Goal: Task Accomplishment & Management: Manage account settings

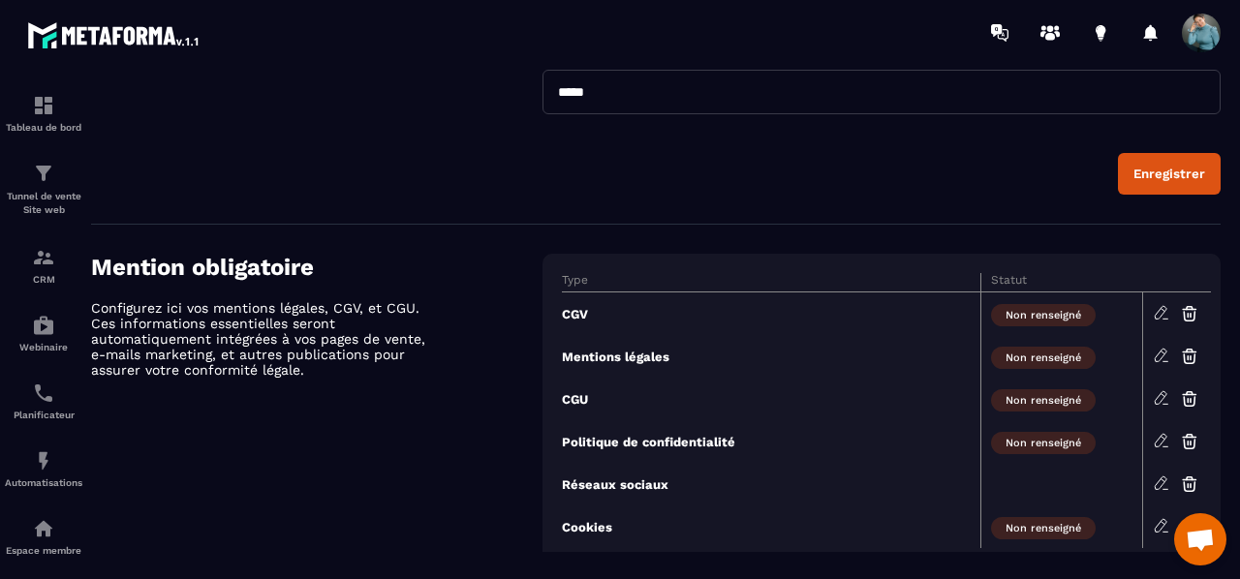
scroll to position [844, 0]
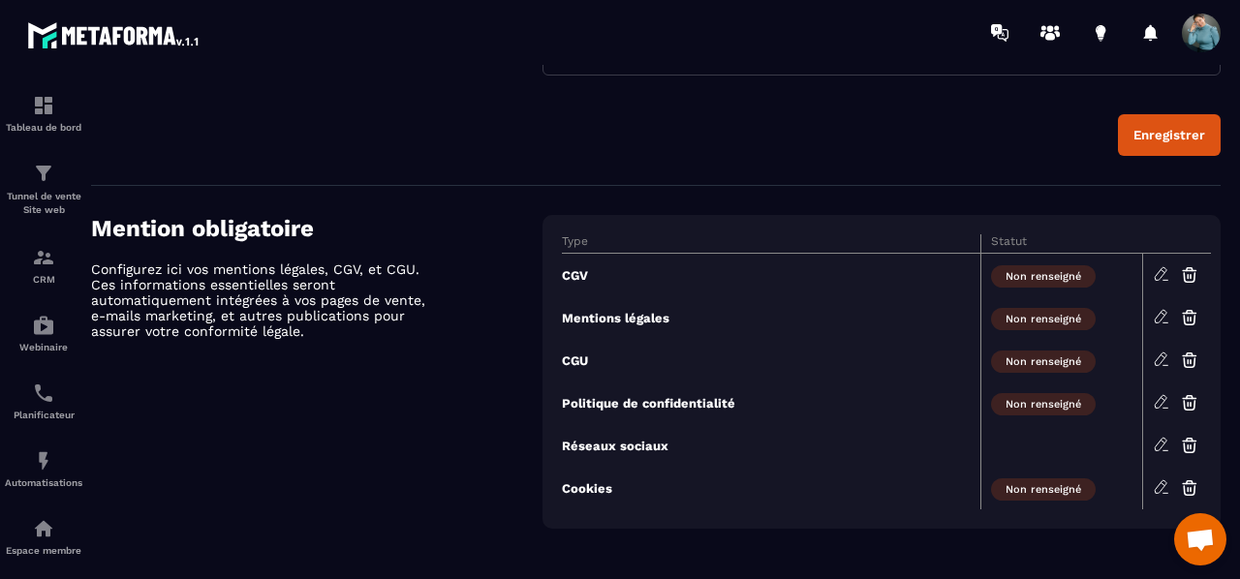
click at [1158, 268] on icon at bounding box center [1161, 273] width 17 height 17
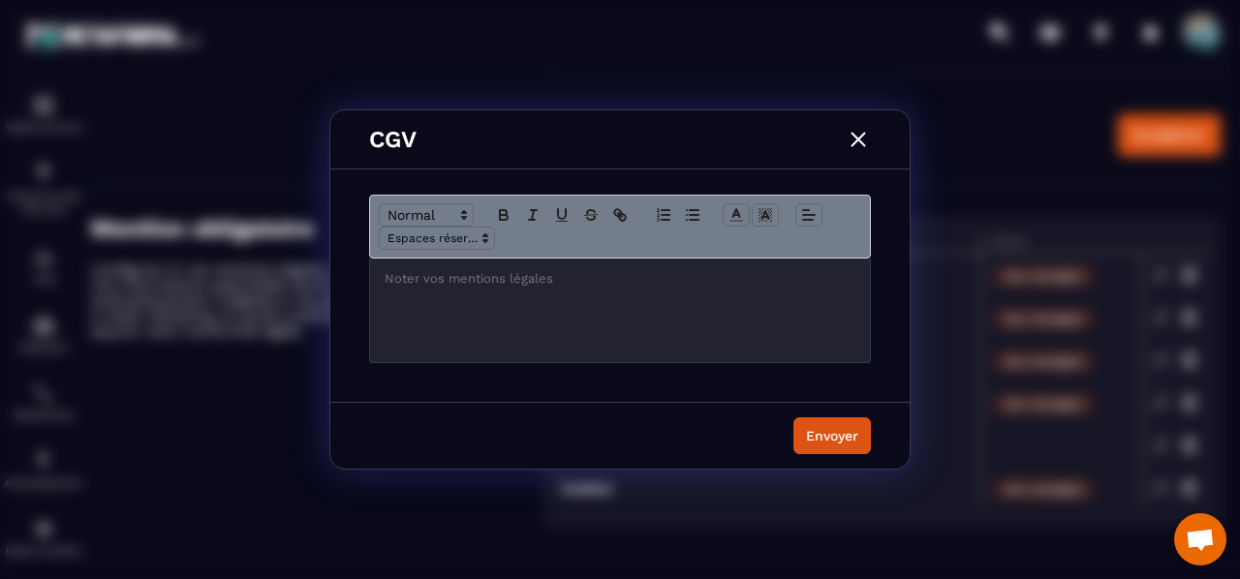
click at [732, 328] on div "Modal window" at bounding box center [620, 311] width 500 height 104
click at [866, 143] on img "Modal window" at bounding box center [858, 139] width 25 height 25
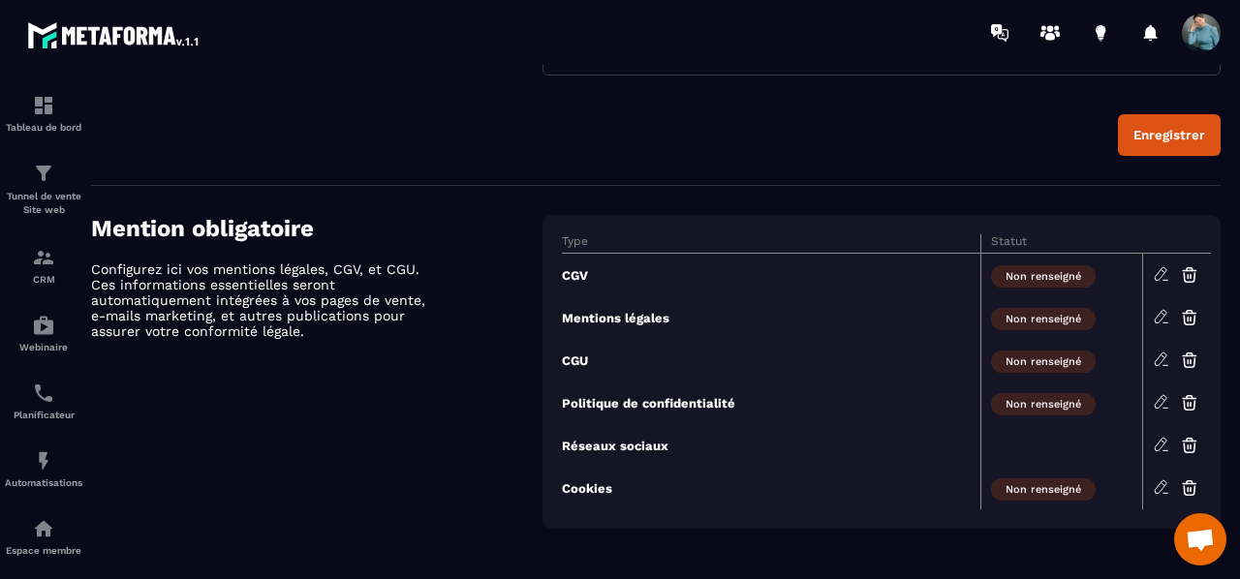
click at [1162, 270] on icon at bounding box center [1162, 271] width 4 height 3
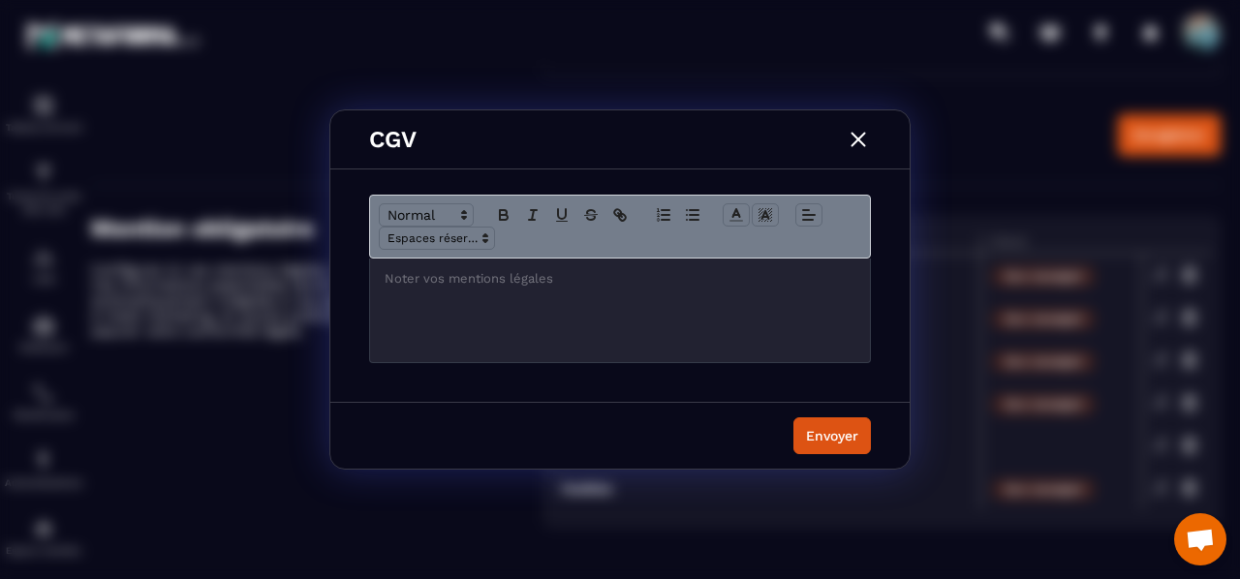
click at [576, 301] on div "Modal window" at bounding box center [620, 311] width 500 height 104
click at [1068, 403] on div "CGV Envoyer" at bounding box center [620, 289] width 1240 height 579
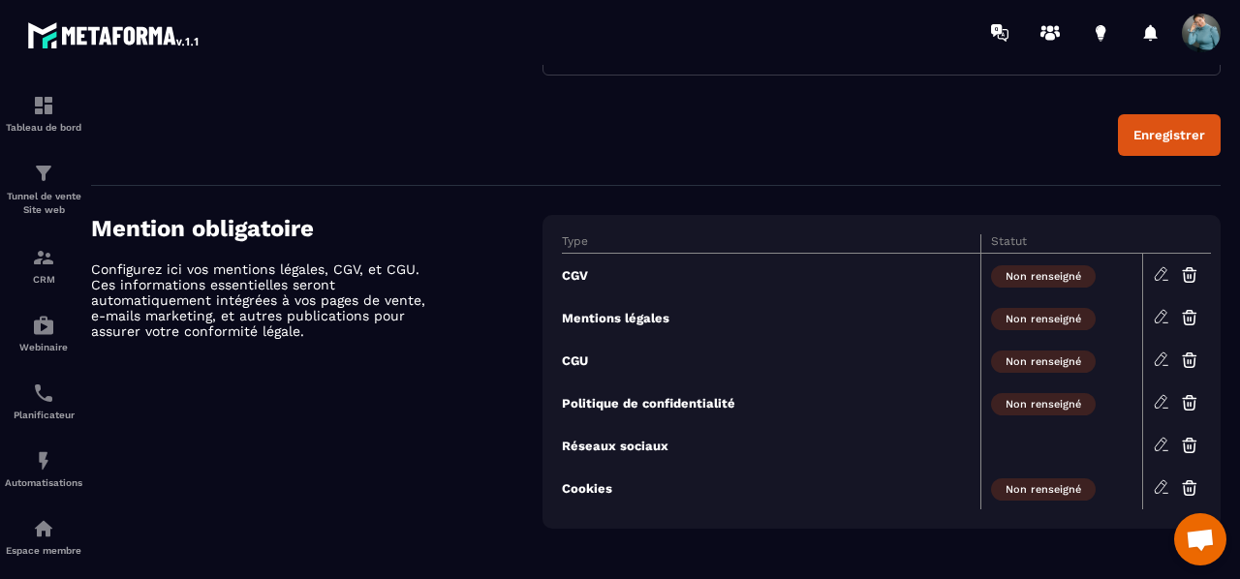
click at [1155, 268] on icon at bounding box center [1161, 273] width 17 height 17
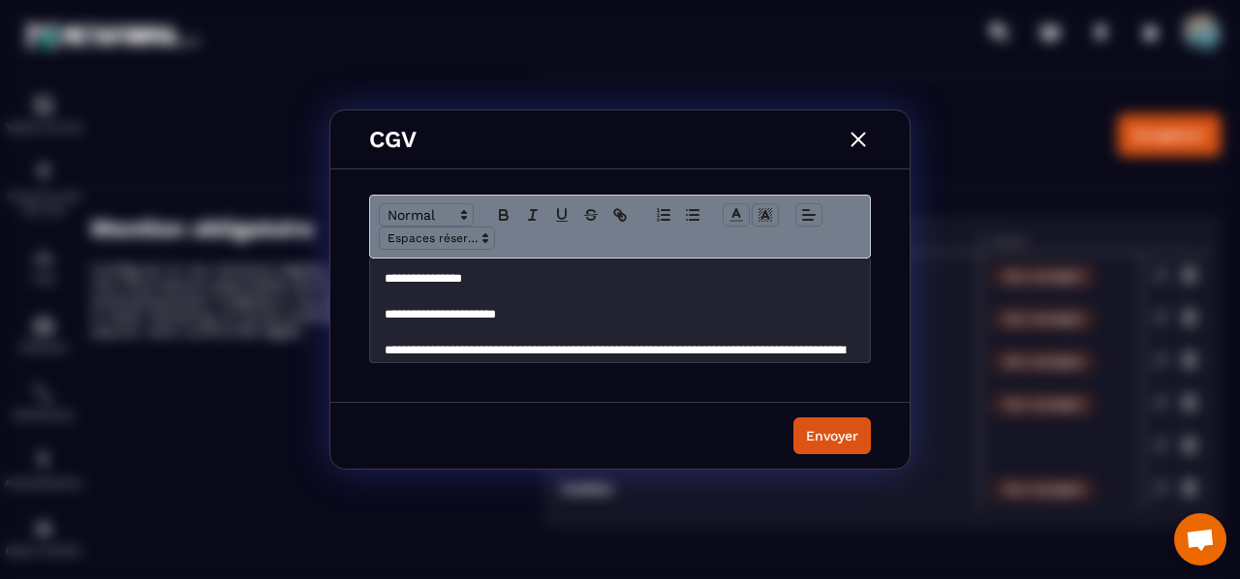
scroll to position [3839, 0]
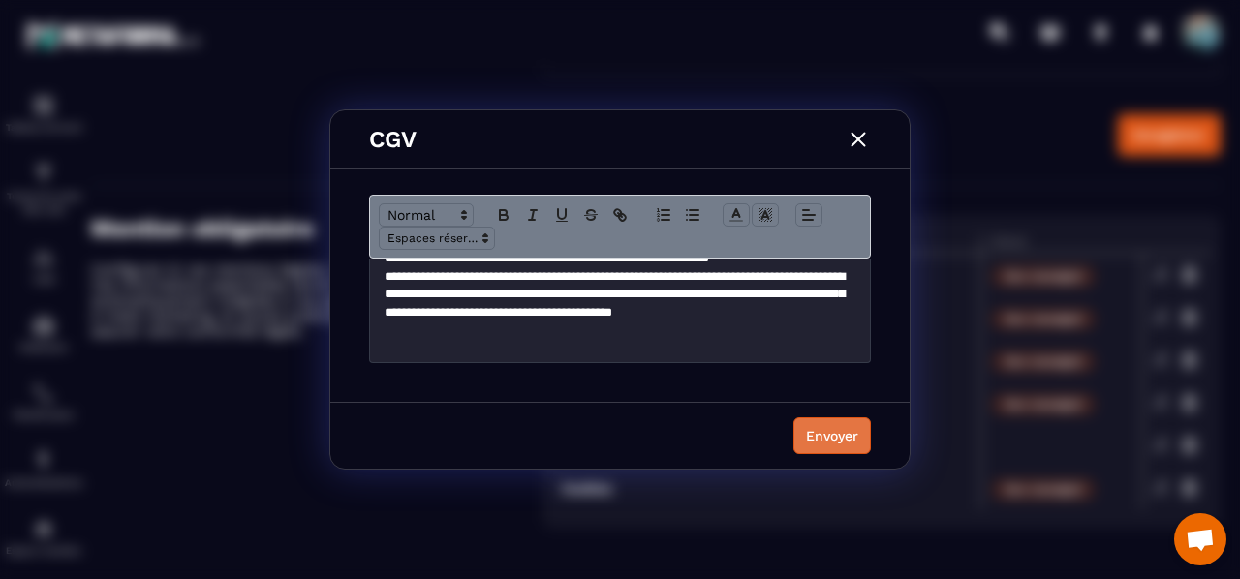
click at [836, 436] on div "Envoyer" at bounding box center [832, 435] width 52 height 19
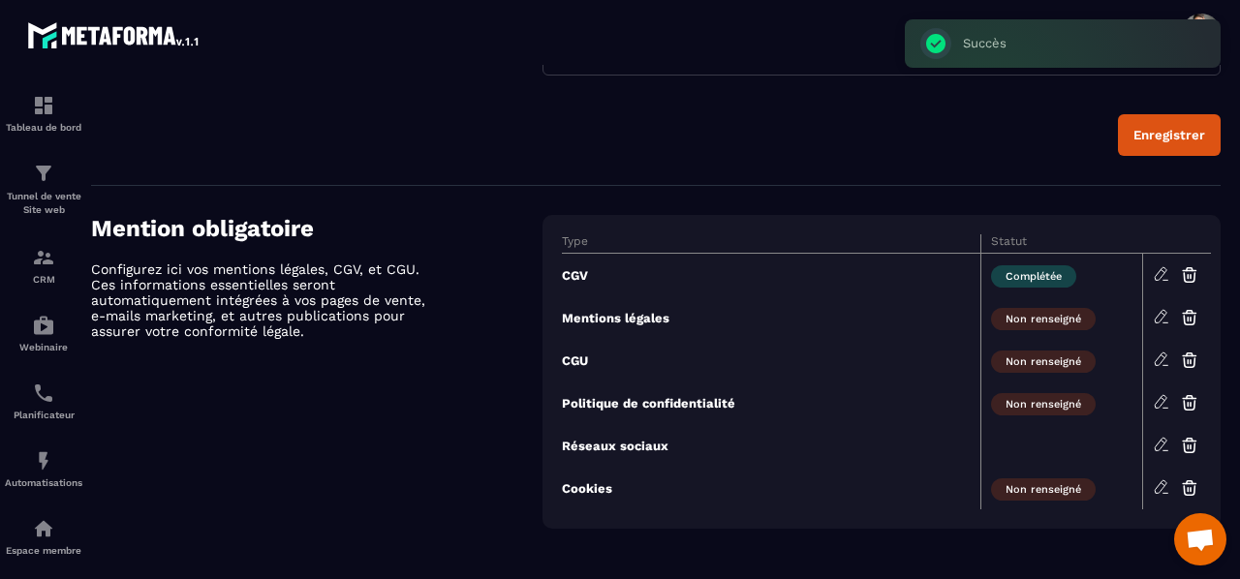
click at [1158, 315] on icon at bounding box center [1161, 316] width 17 height 17
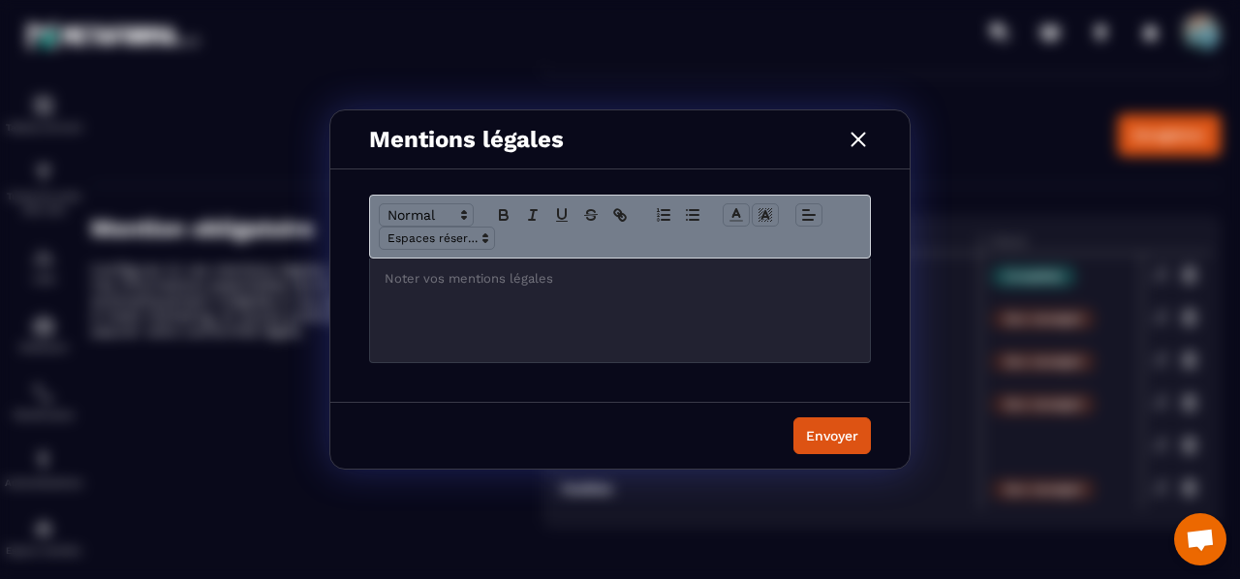
click at [953, 509] on div "Mentions légales Envoyer" at bounding box center [620, 289] width 1240 height 579
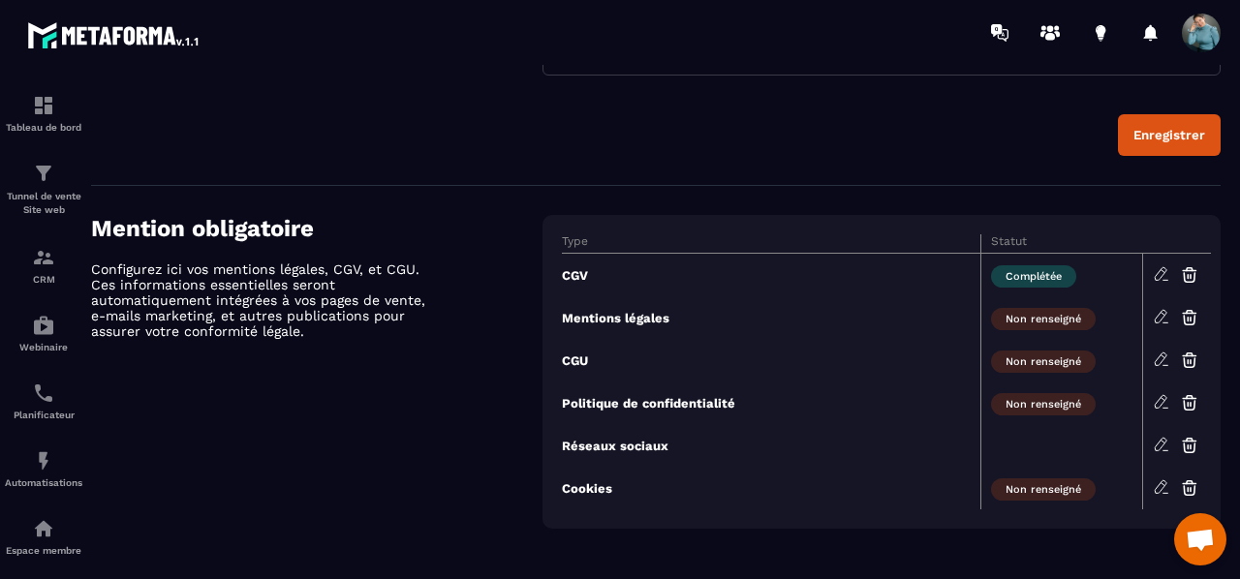
click at [1153, 316] on icon at bounding box center [1161, 316] width 17 height 17
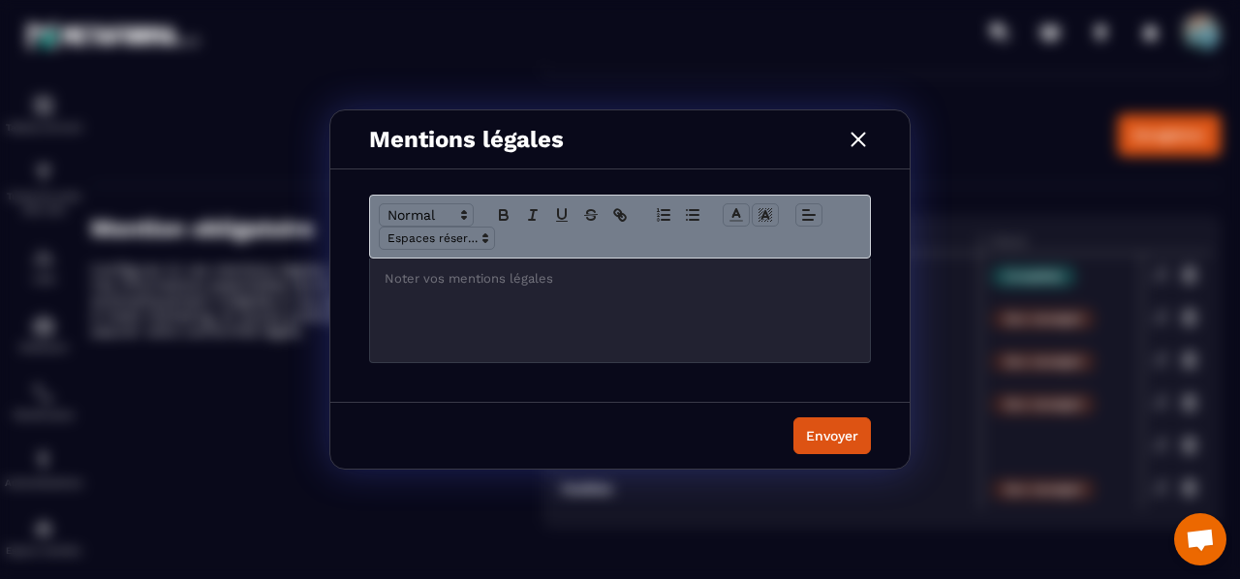
click at [409, 273] on p "Modal window" at bounding box center [620, 278] width 471 height 17
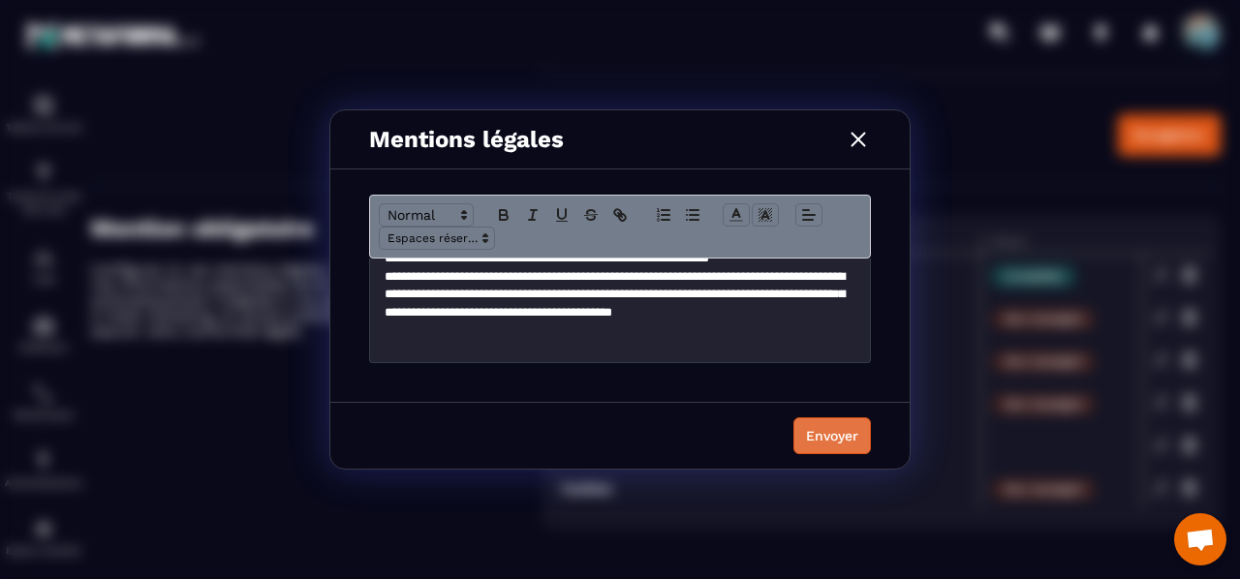
click at [818, 431] on div "Envoyer" at bounding box center [832, 435] width 52 height 19
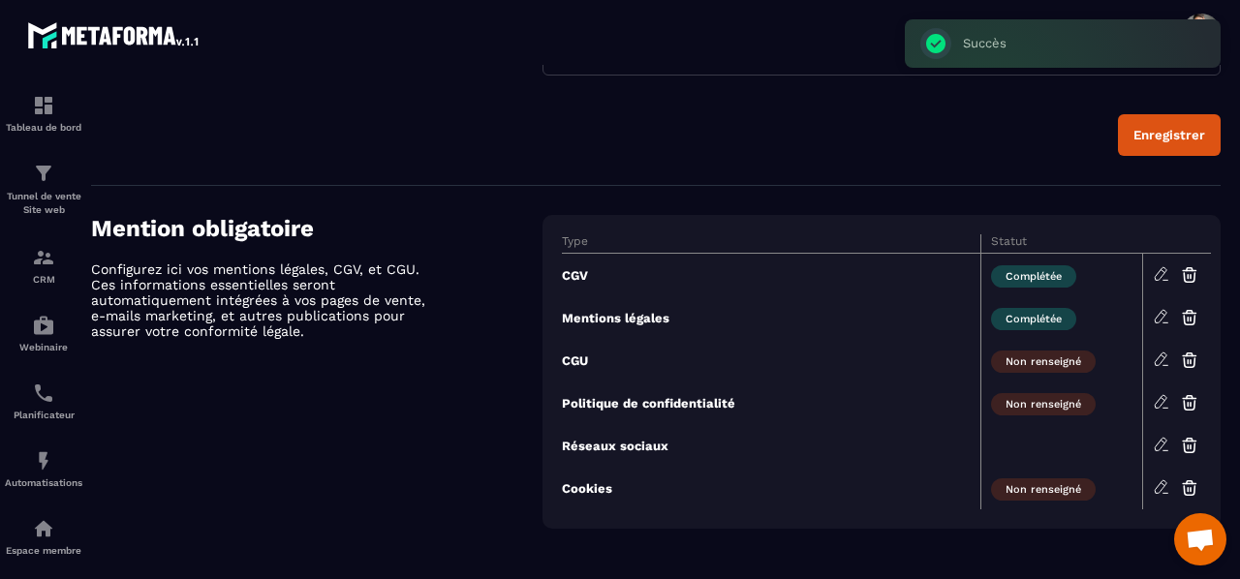
click at [1160, 269] on icon at bounding box center [1161, 273] width 17 height 17
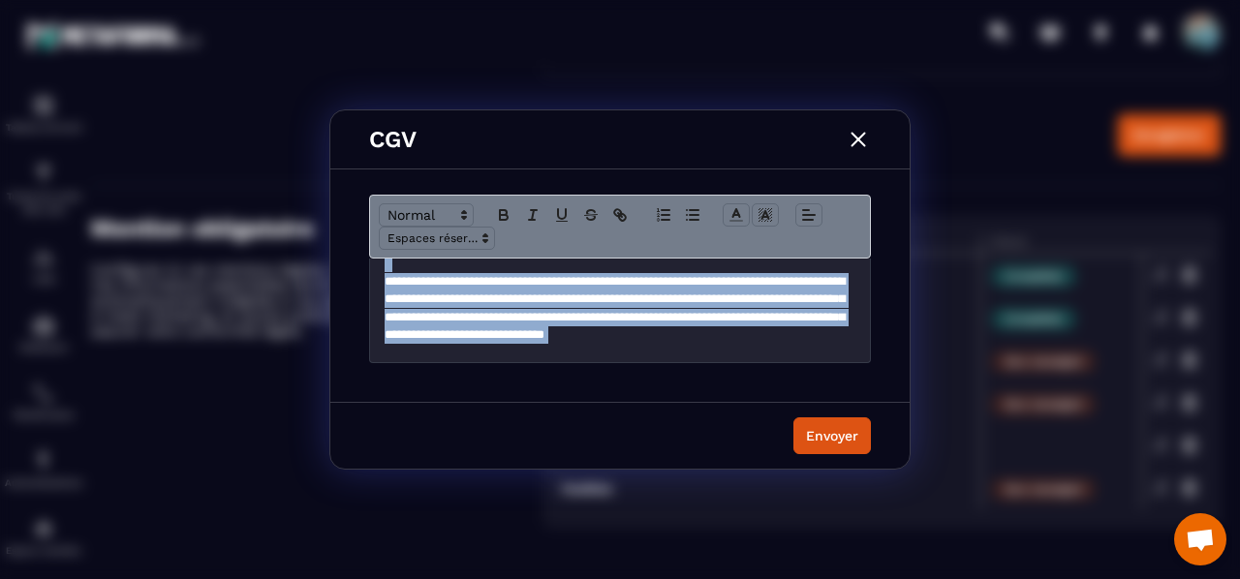
scroll to position [3852, 0]
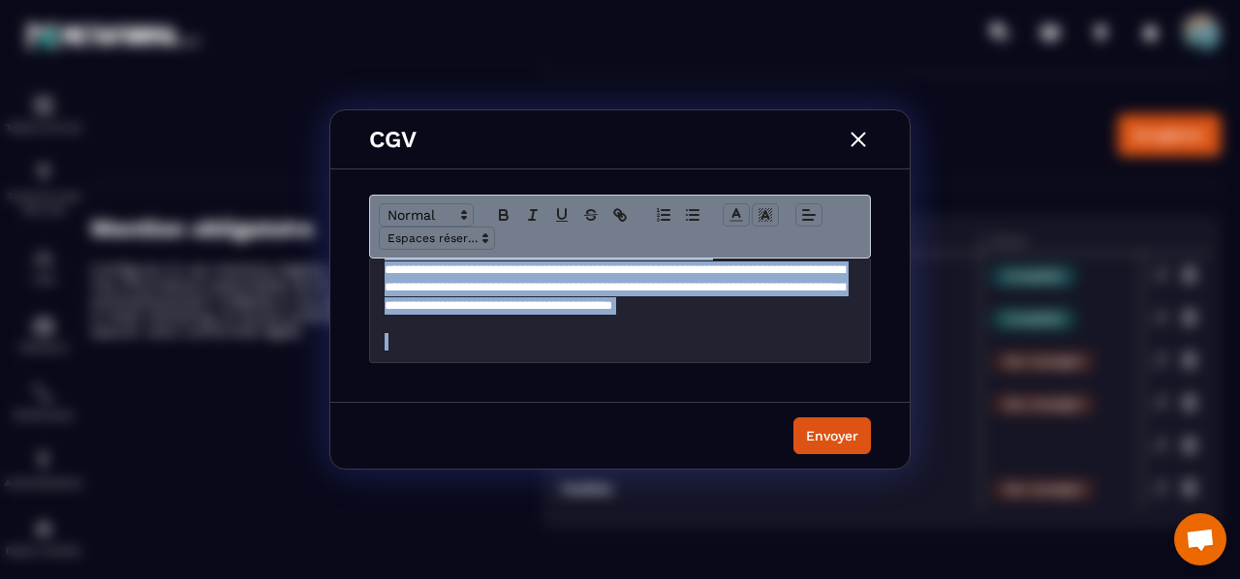
drag, startPoint x: 385, startPoint y: 280, endPoint x: 765, endPoint y: 446, distance: 414.6
click at [794, 466] on div "**********" at bounding box center [619, 289] width 579 height 358
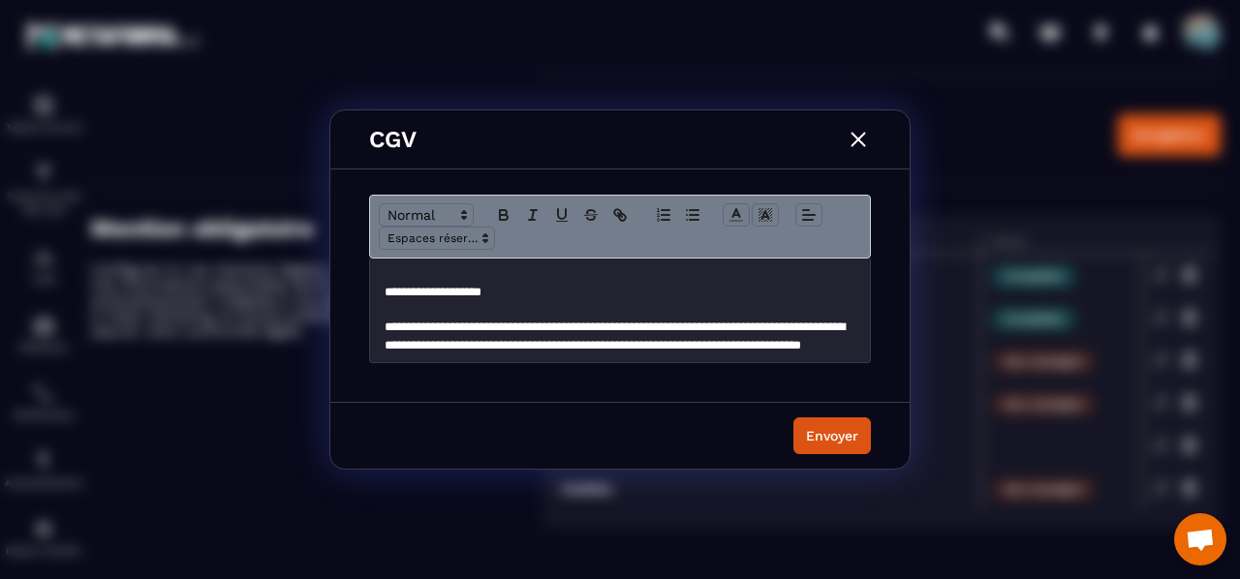
scroll to position [465, 0]
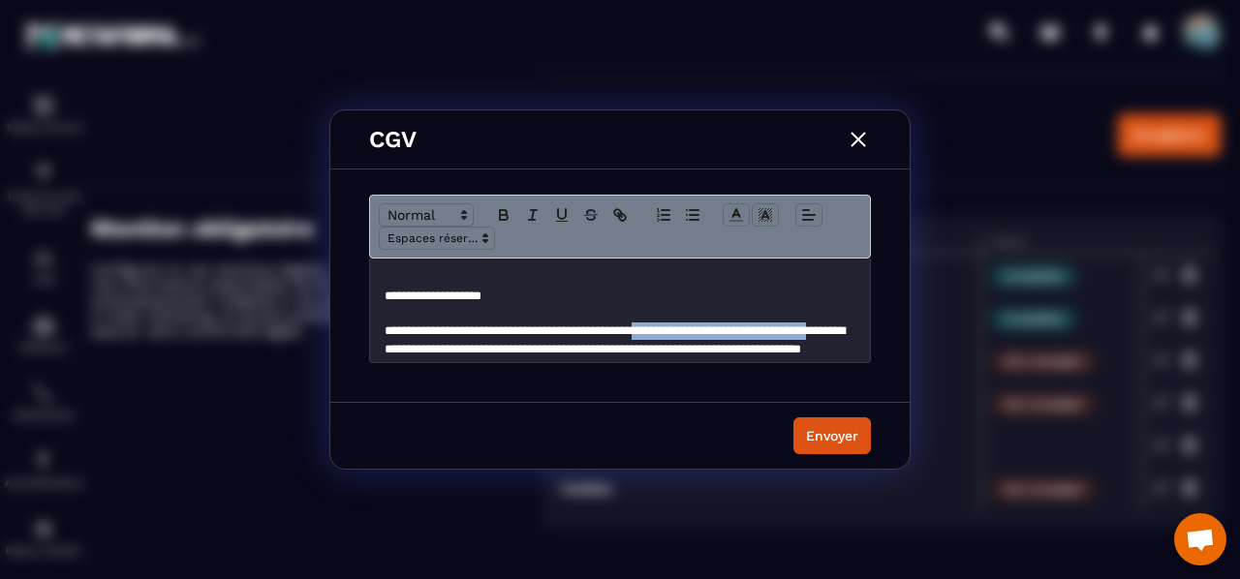
drag, startPoint x: 510, startPoint y: 347, endPoint x: 717, endPoint y: 332, distance: 206.8
click at [717, 332] on p "**********" at bounding box center [613, 349] width 457 height 53
click at [769, 331] on p "**********" at bounding box center [613, 349] width 457 height 53
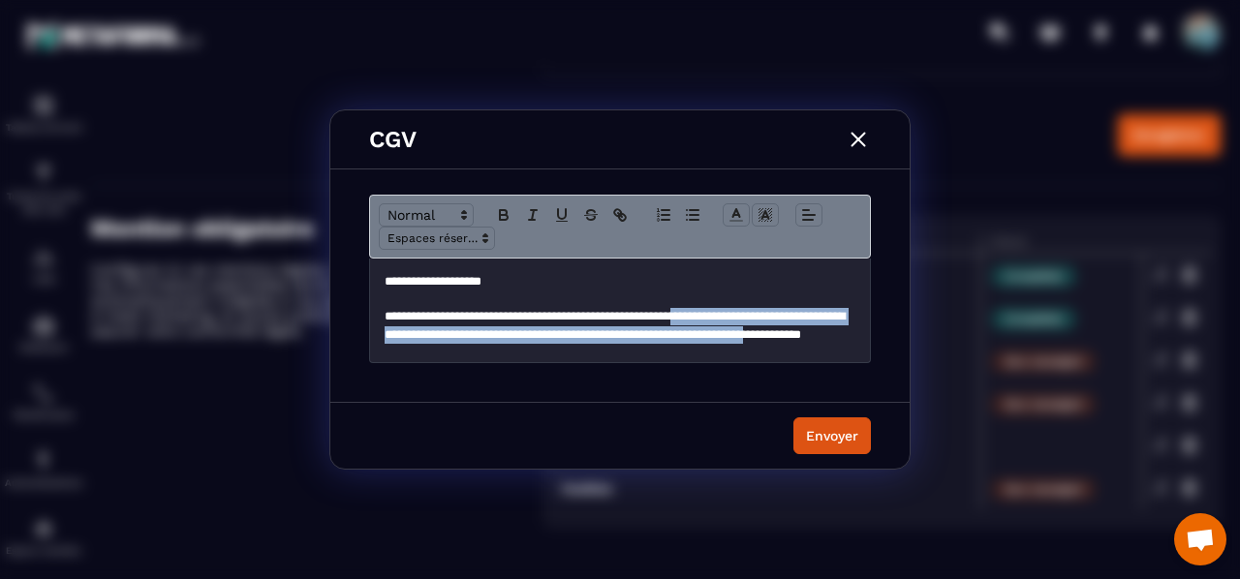
scroll to position [494, 0]
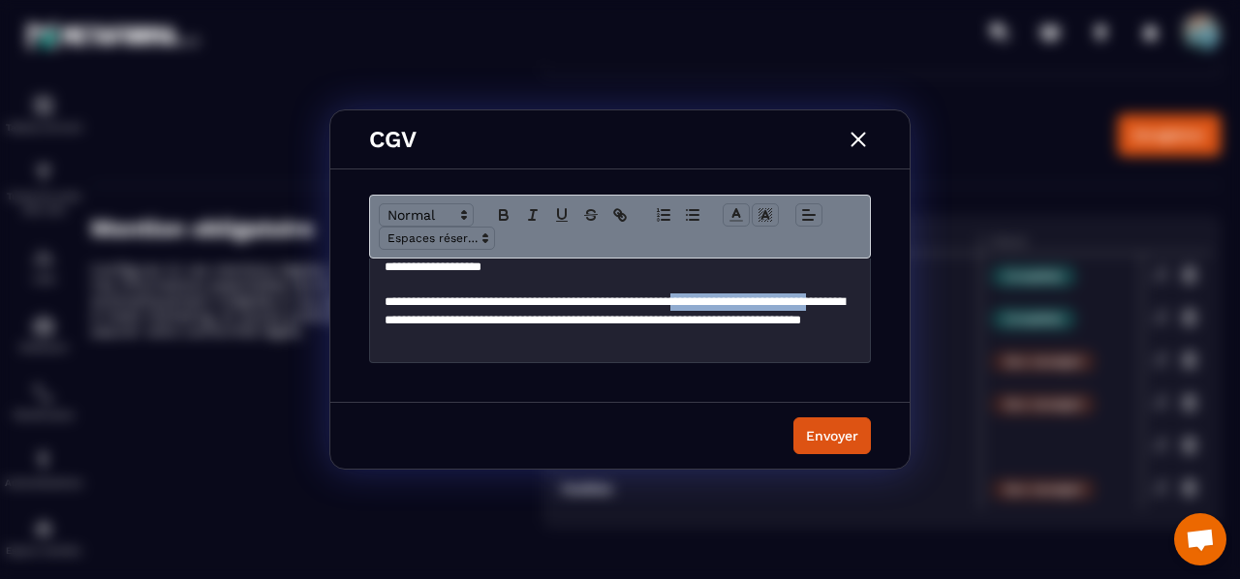
drag, startPoint x: 769, startPoint y: 331, endPoint x: 511, endPoint y: 319, distance: 257.9
click at [511, 319] on p "**********" at bounding box center [613, 319] width 457 height 53
click at [837, 436] on div "Envoyer" at bounding box center [832, 435] width 52 height 19
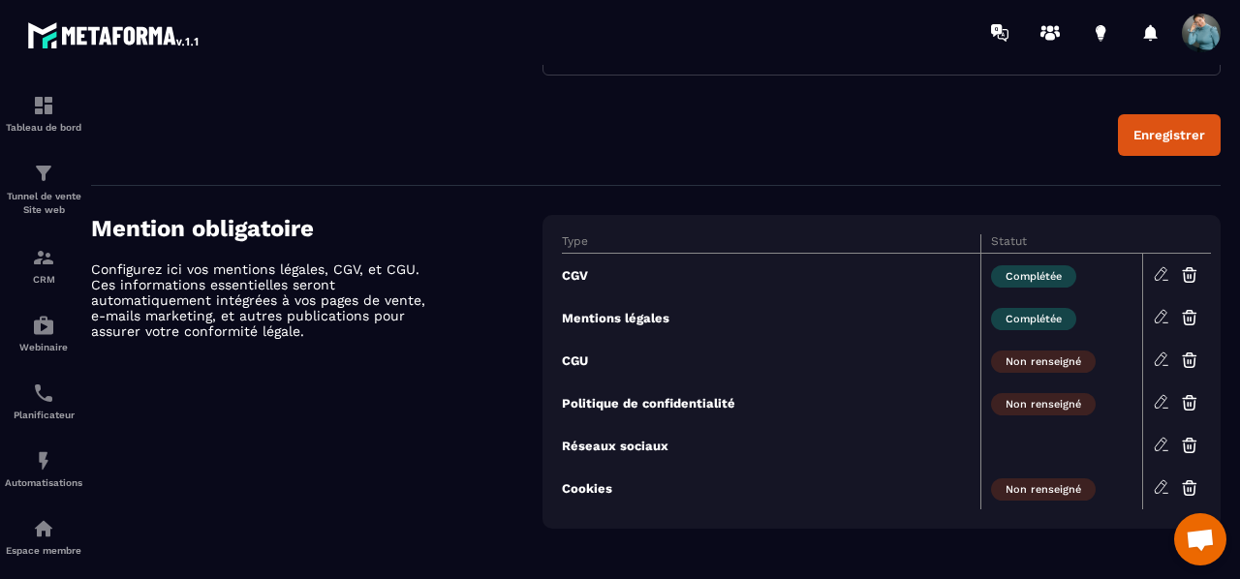
click at [784, 518] on div "Type Statut CGV Complétée Mentions légales Complétée CGU Non renseigné Politiqu…" at bounding box center [881, 372] width 678 height 314
click at [1162, 398] on icon at bounding box center [1161, 401] width 17 height 17
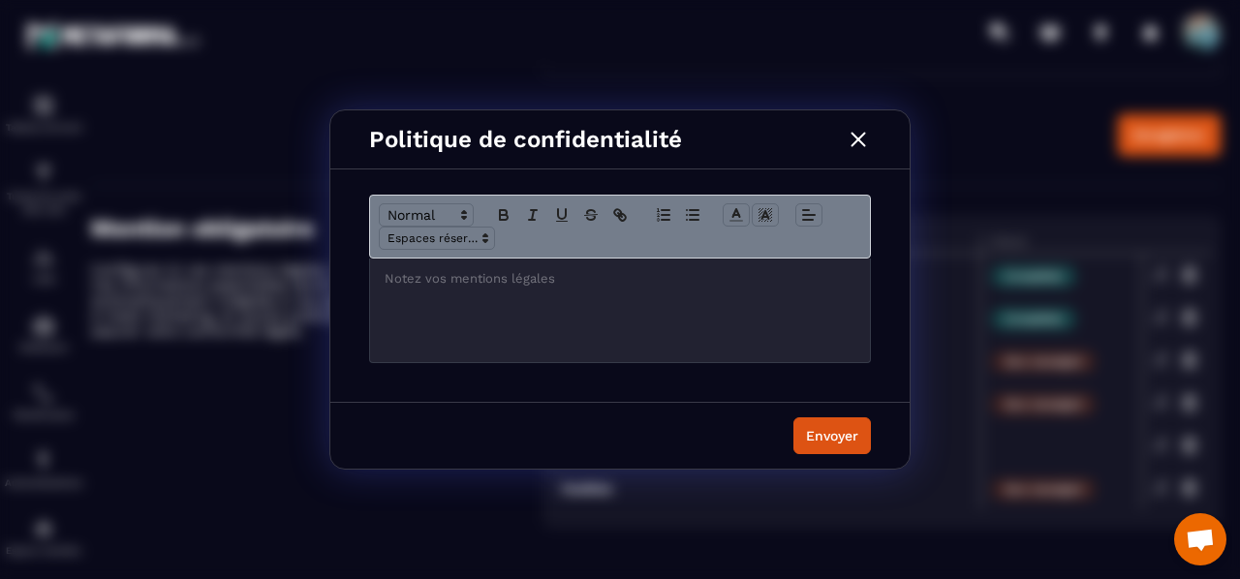
click at [459, 281] on p "Modal window" at bounding box center [620, 278] width 471 height 17
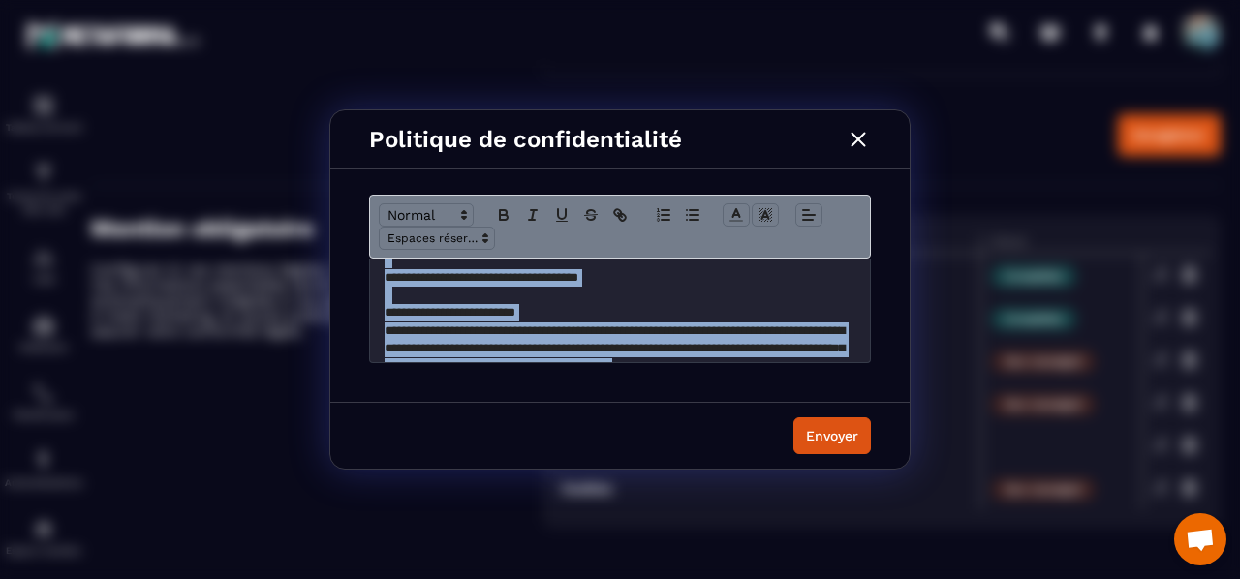
scroll to position [616, 0]
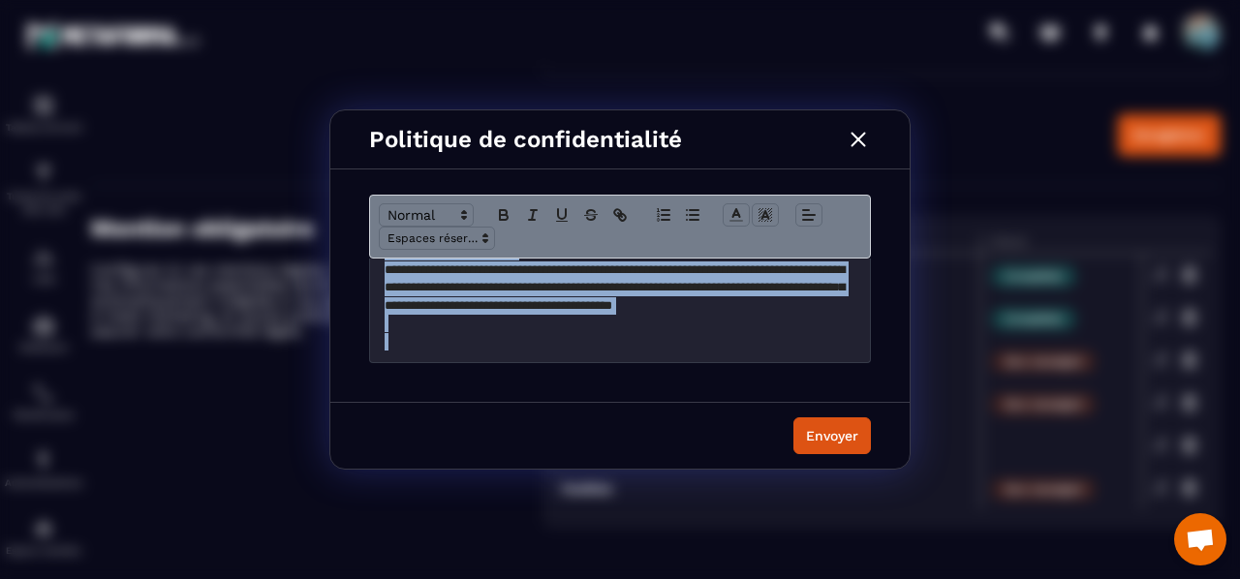
drag, startPoint x: 403, startPoint y: 282, endPoint x: 770, endPoint y: 377, distance: 379.2
click at [770, 377] on div "**********" at bounding box center [619, 290] width 579 height 223
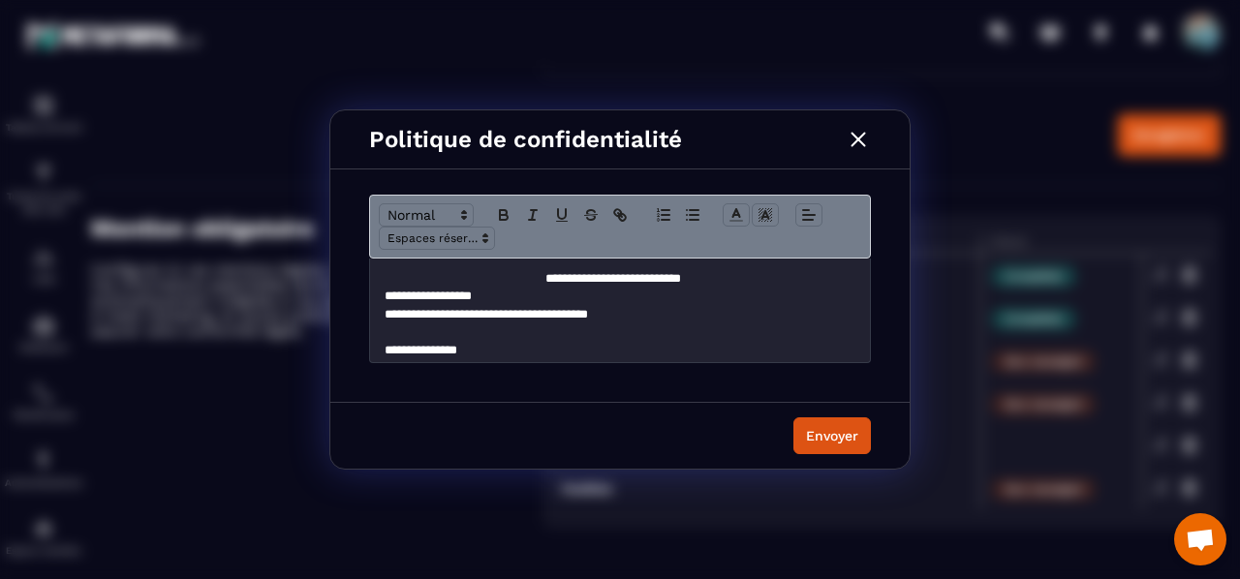
scroll to position [1371, 0]
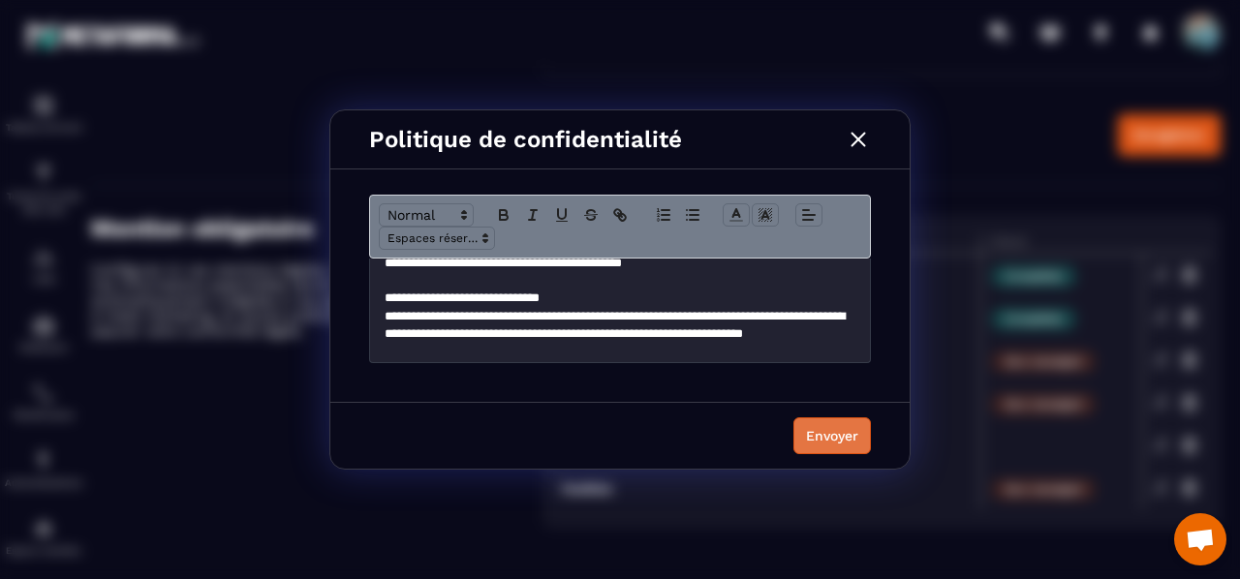
click at [819, 435] on div "Envoyer" at bounding box center [832, 435] width 52 height 19
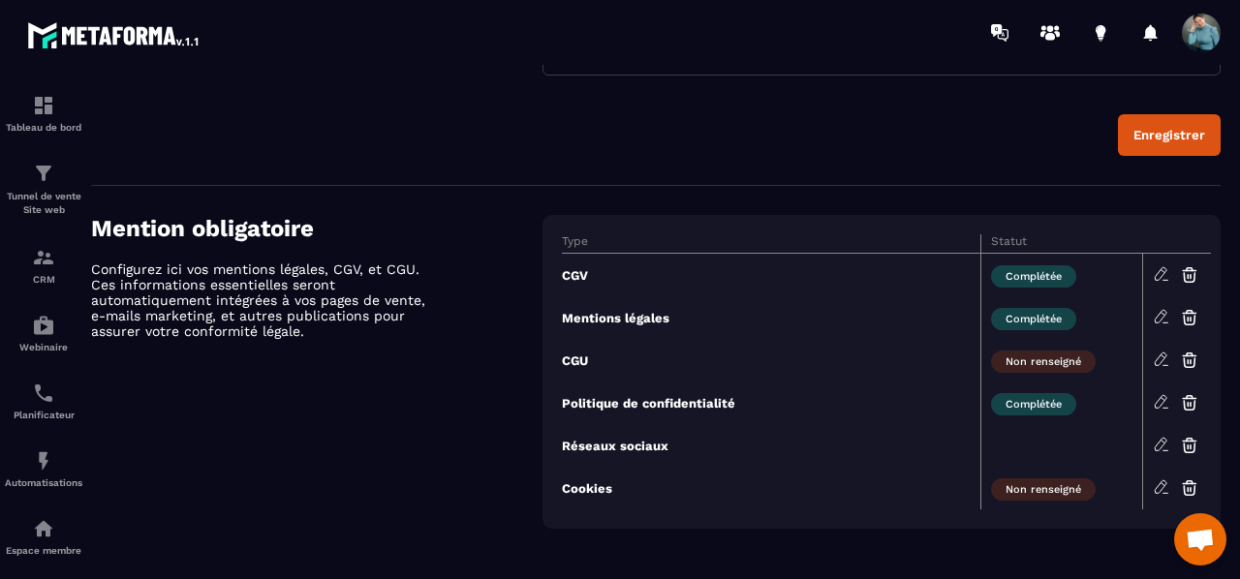
click at [1155, 354] on icon at bounding box center [1161, 359] width 17 height 17
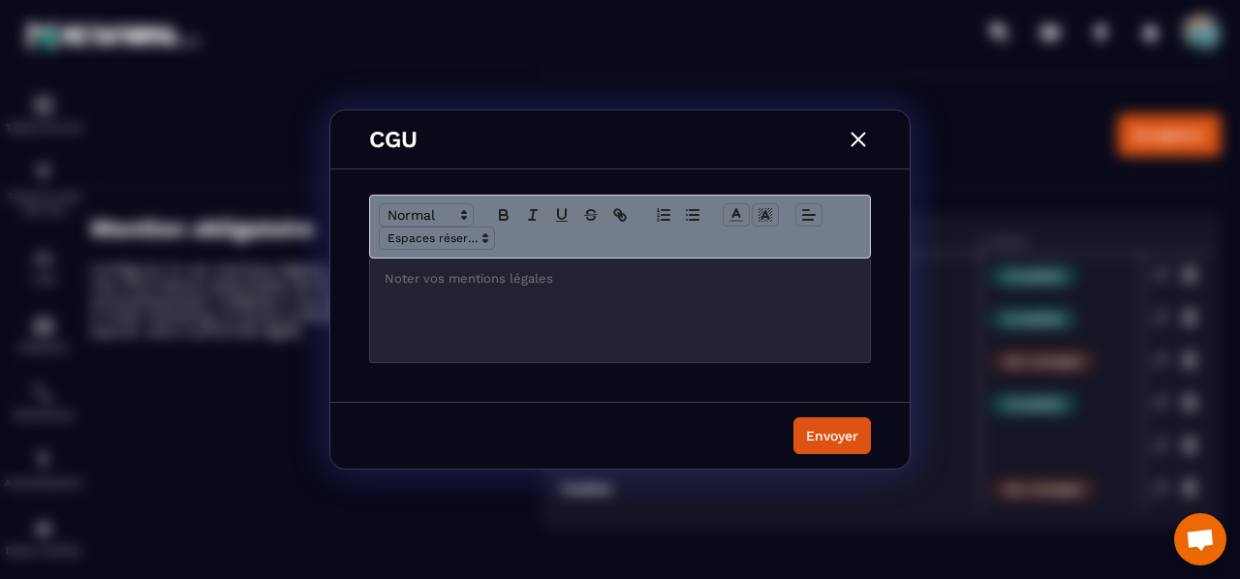
click at [472, 283] on p "Modal window" at bounding box center [620, 278] width 471 height 17
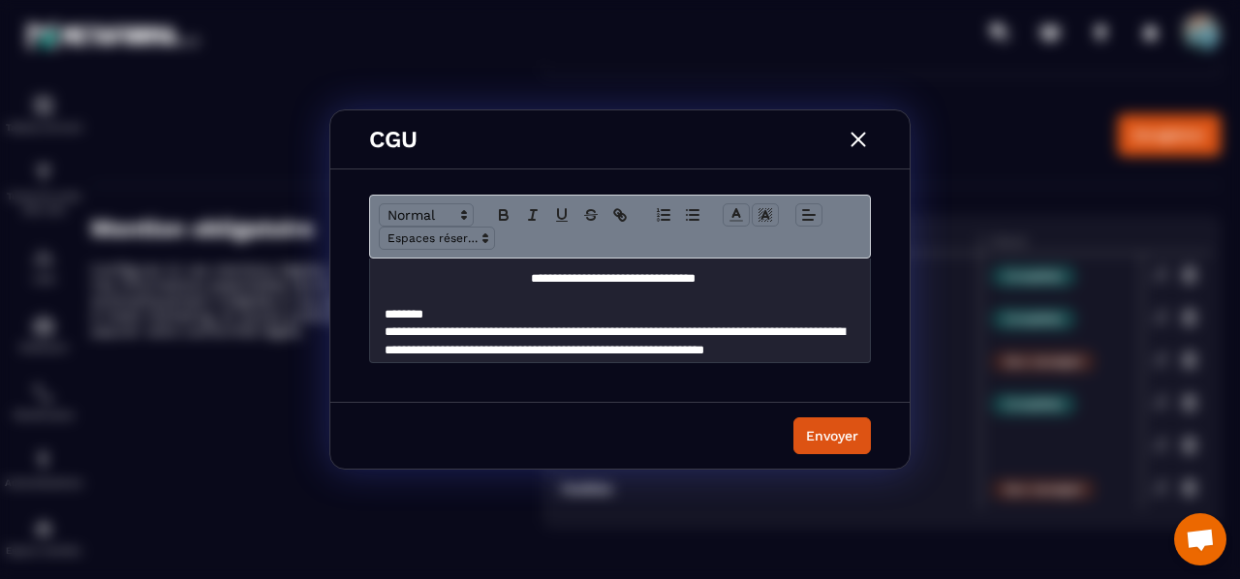
scroll to position [1568, 0]
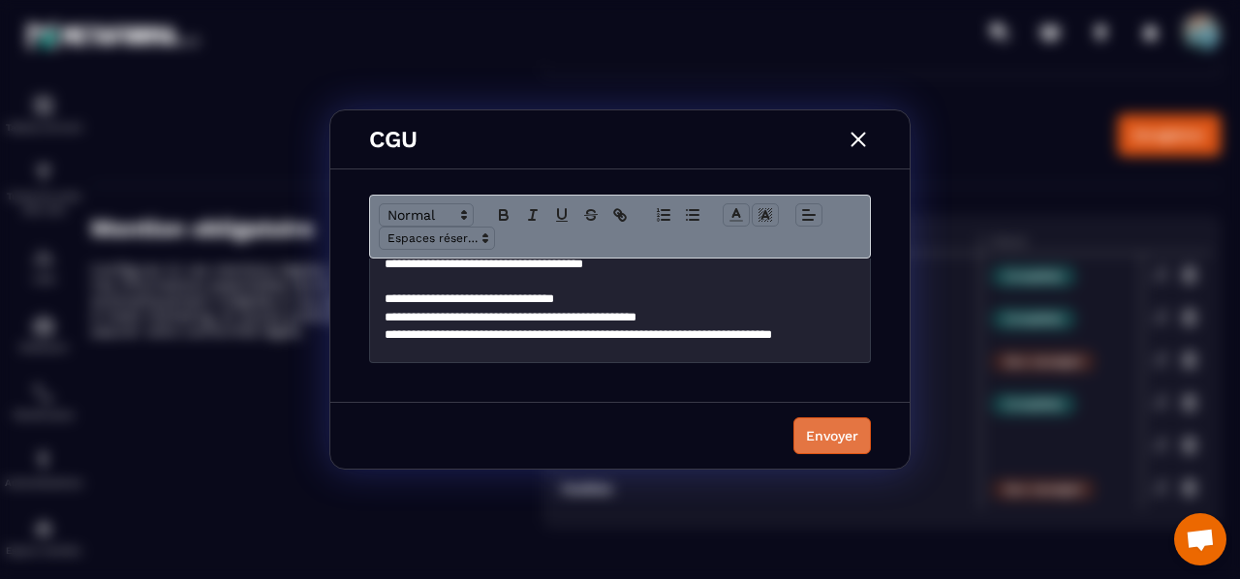
click at [821, 431] on div "Envoyer" at bounding box center [832, 435] width 52 height 19
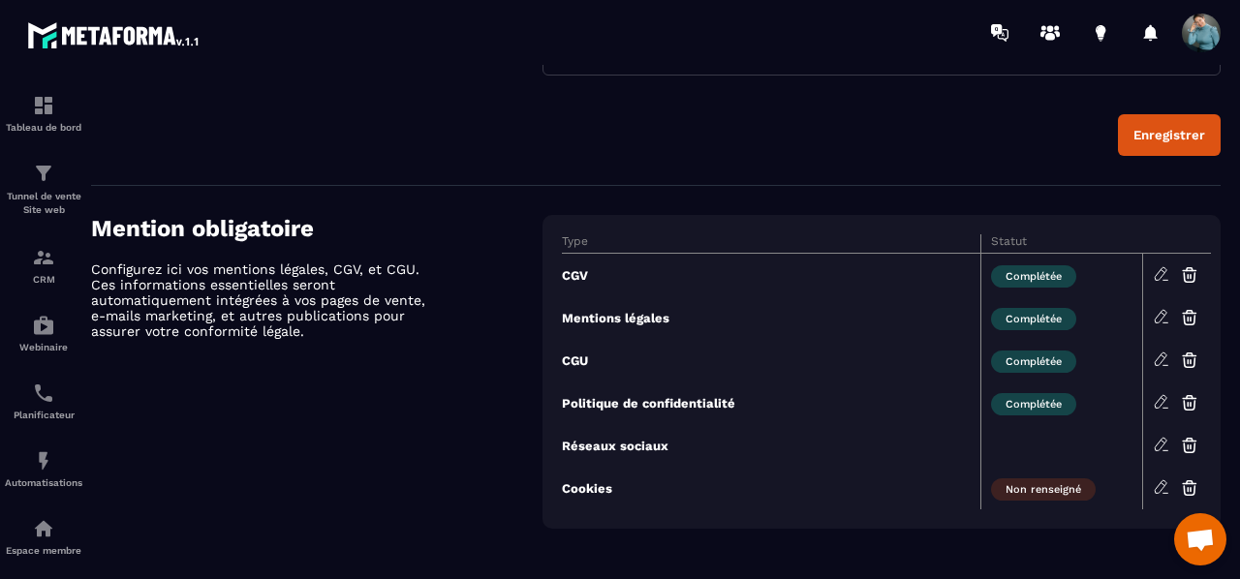
drag, startPoint x: 678, startPoint y: 519, endPoint x: 841, endPoint y: 579, distance: 173.4
click at [841, 578] on html "**********" at bounding box center [620, 289] width 1240 height 579
click at [1155, 482] on icon at bounding box center [1161, 486] width 17 height 17
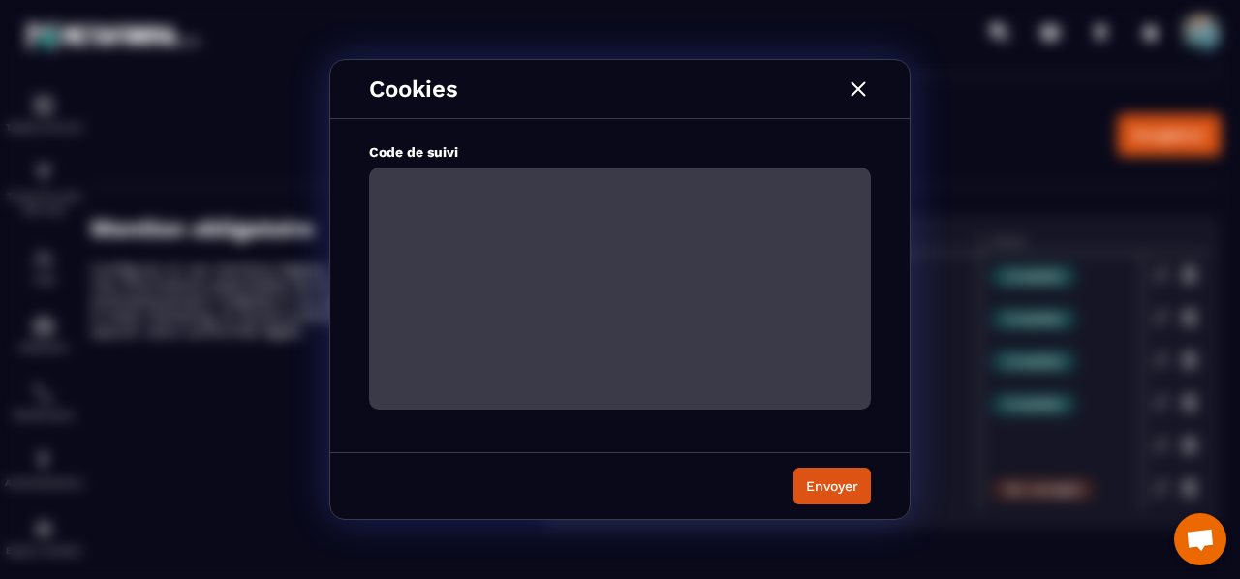
click at [423, 191] on textarea "Modal window" at bounding box center [620, 289] width 502 height 242
paste textarea "**********"
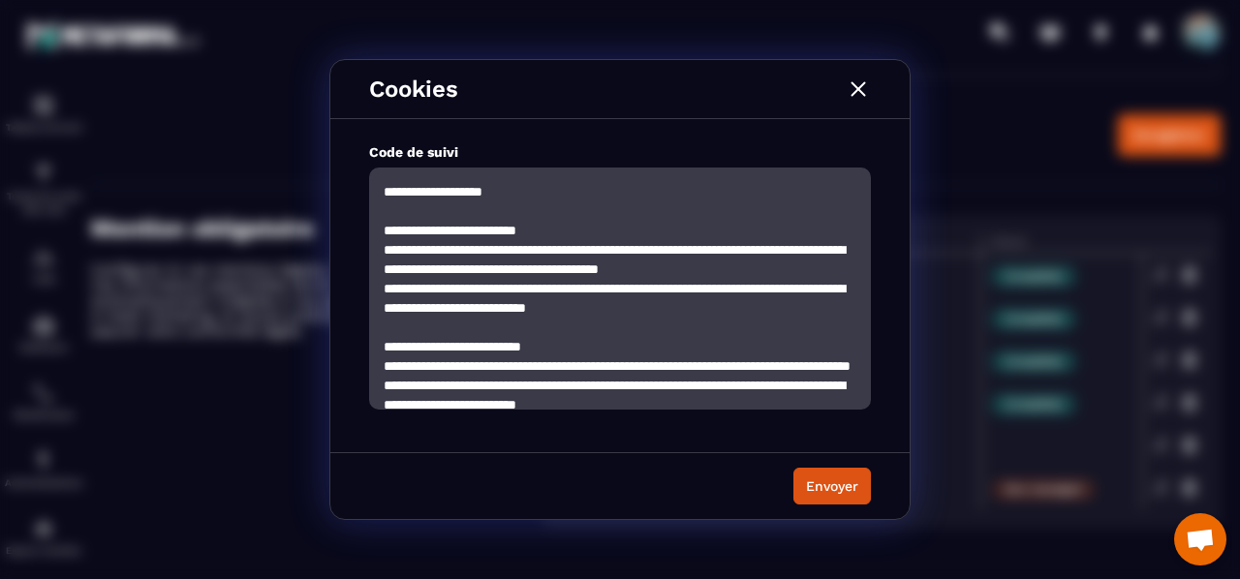
scroll to position [797, 0]
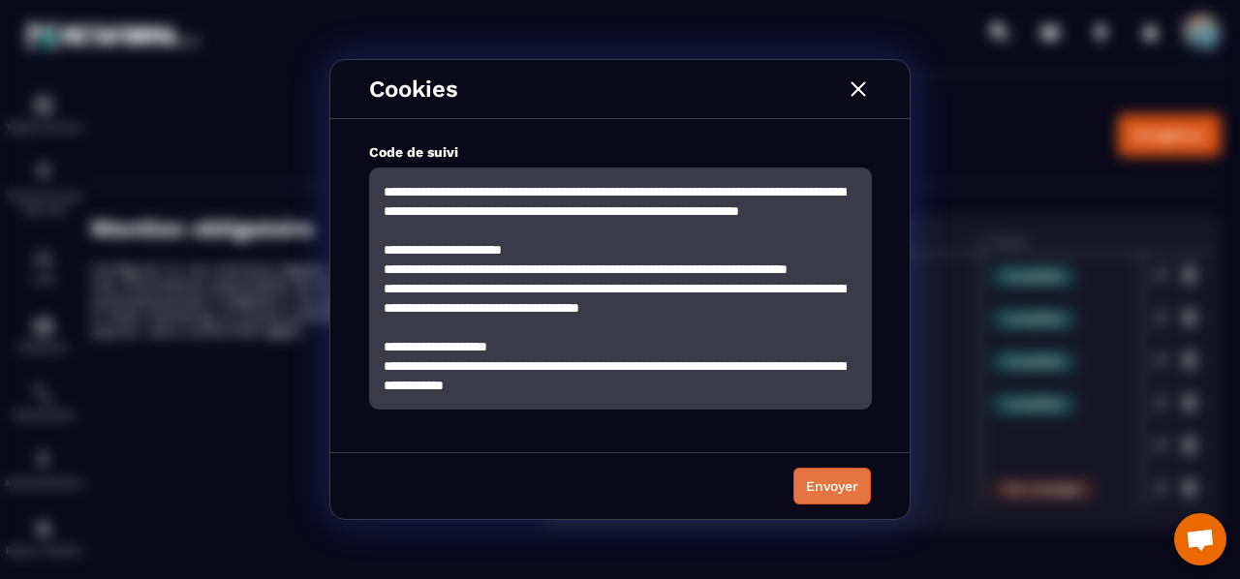
type textarea "**********"
click at [831, 494] on div "Envoyer" at bounding box center [832, 486] width 52 height 19
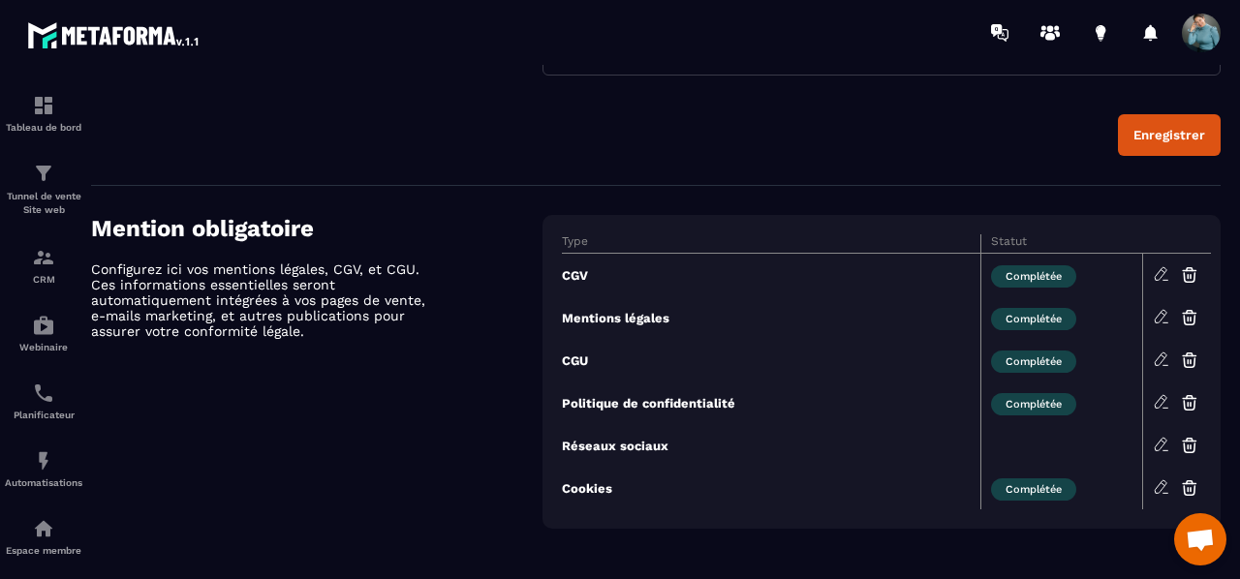
click at [1201, 28] on span at bounding box center [1201, 33] width 39 height 39
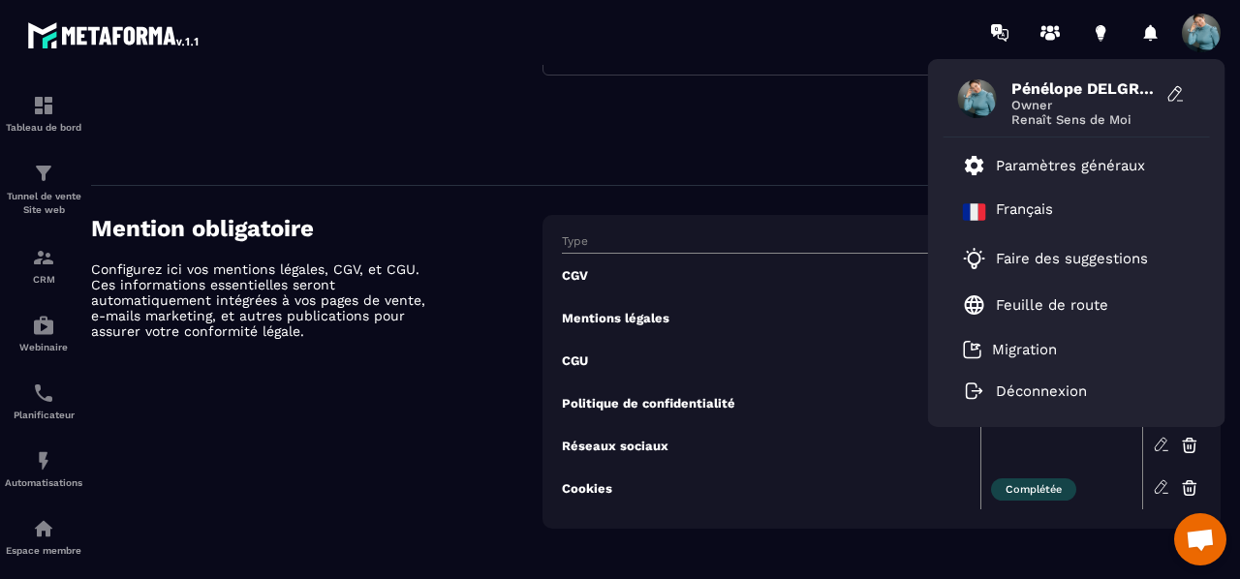
click at [1010, 546] on section "Mention obligatoire Configurez ici vos mentions légales, CGV, et CGU. Ces infor…" at bounding box center [655, 372] width 1129 height 372
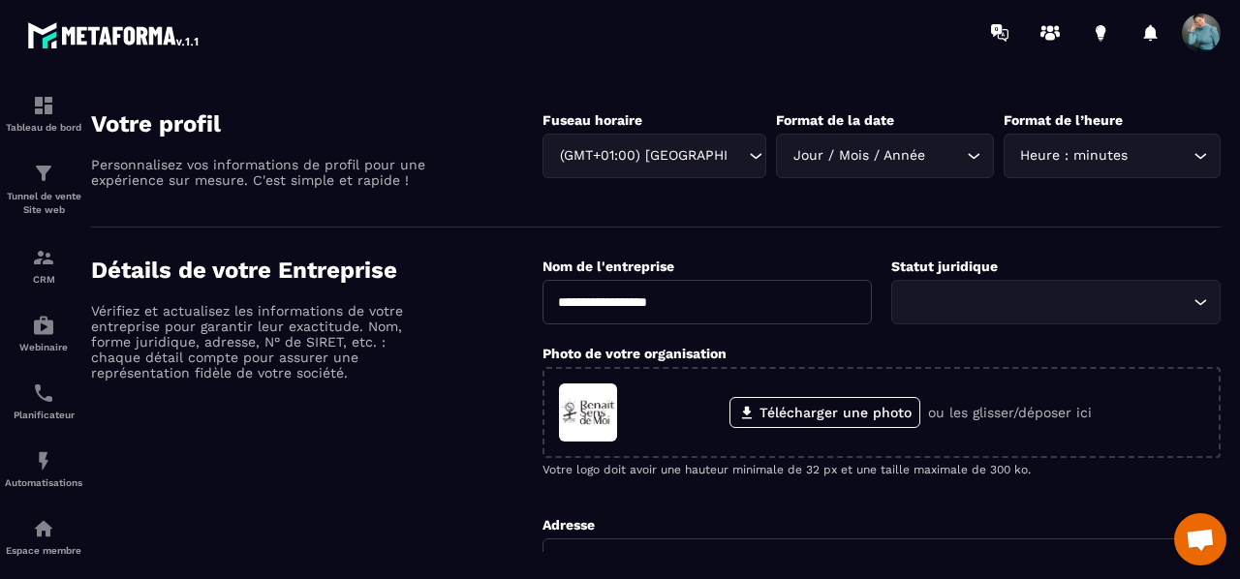
scroll to position [0, 0]
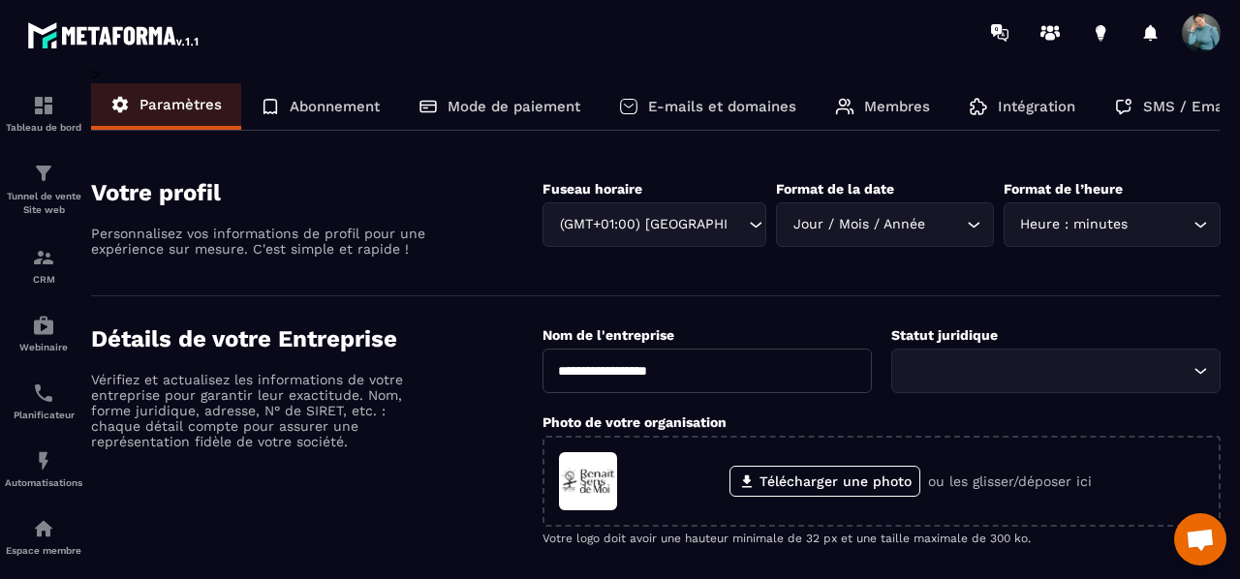
click at [366, 100] on p "Abonnement" at bounding box center [335, 106] width 90 height 17
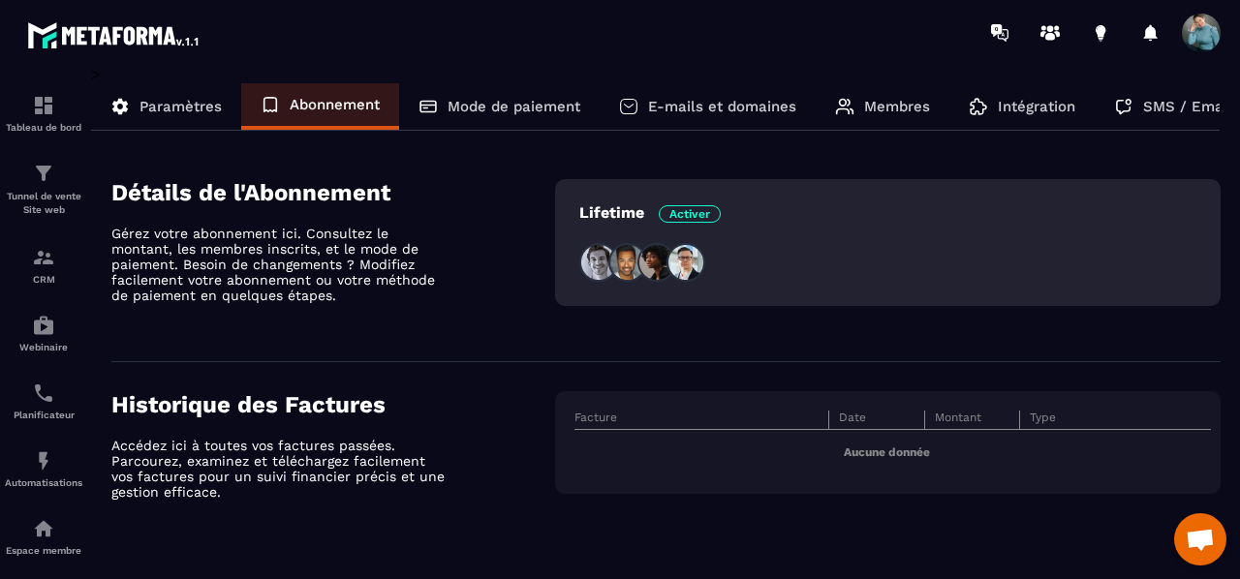
click at [546, 113] on p "Mode de paiement" at bounding box center [513, 106] width 133 height 17
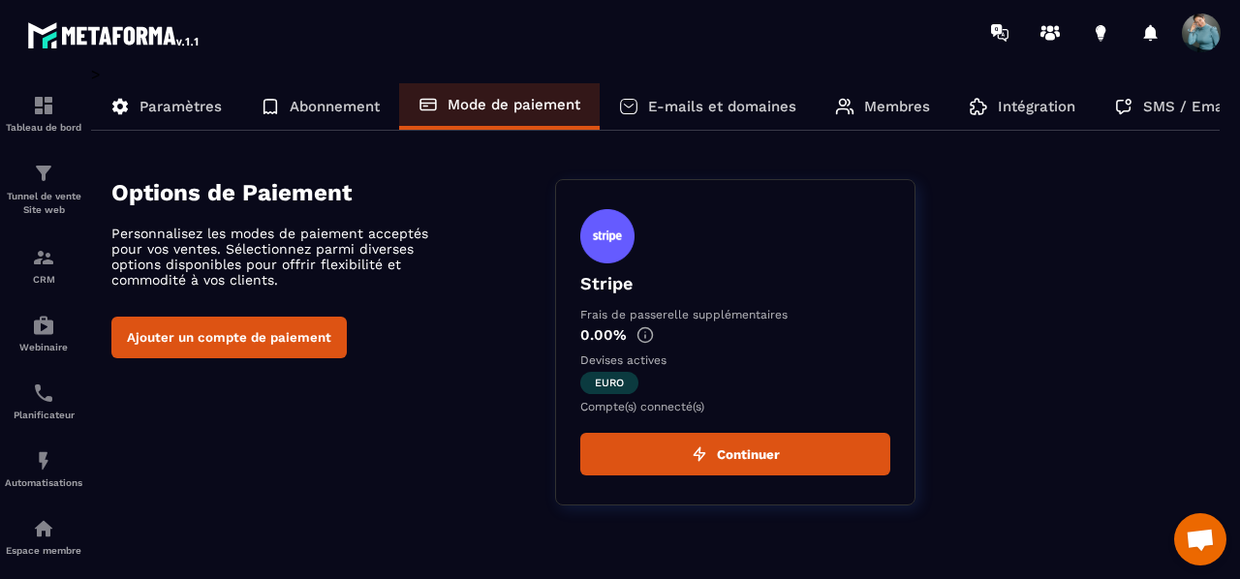
click at [732, 109] on p "E-mails et domaines" at bounding box center [722, 106] width 148 height 17
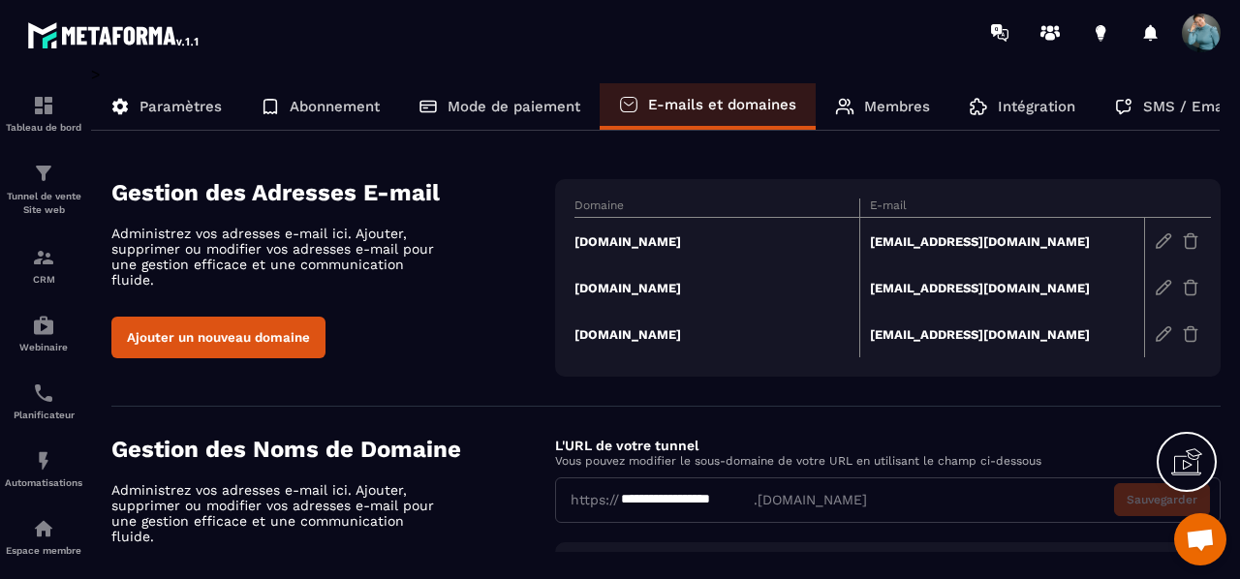
click at [1186, 462] on icon at bounding box center [1192, 458] width 19 height 21
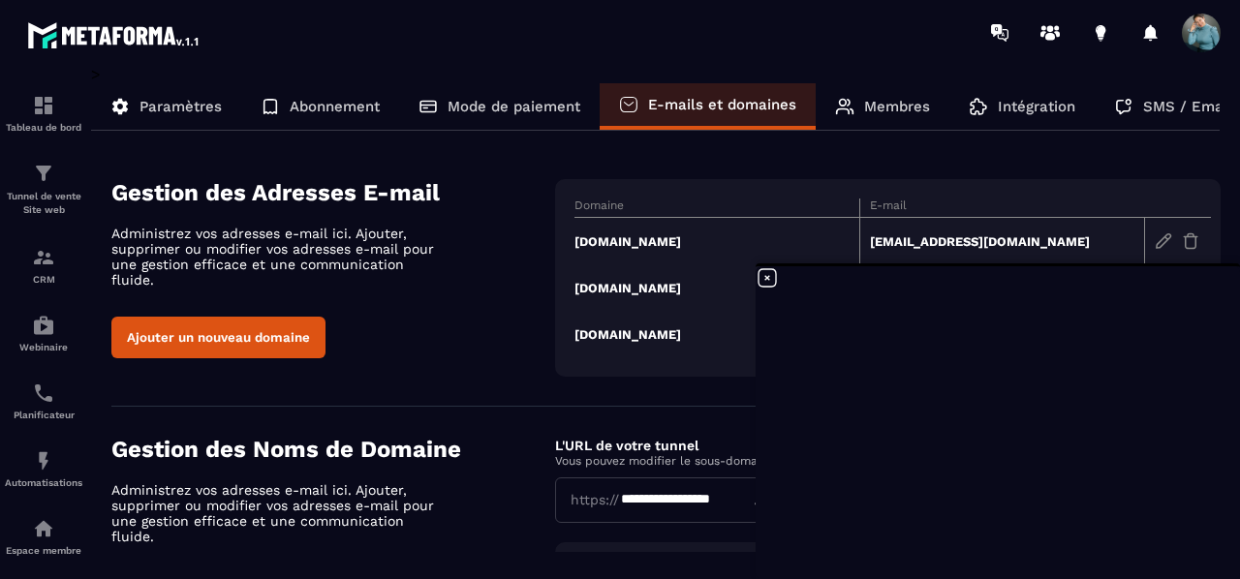
click at [767, 282] on icon at bounding box center [766, 277] width 23 height 23
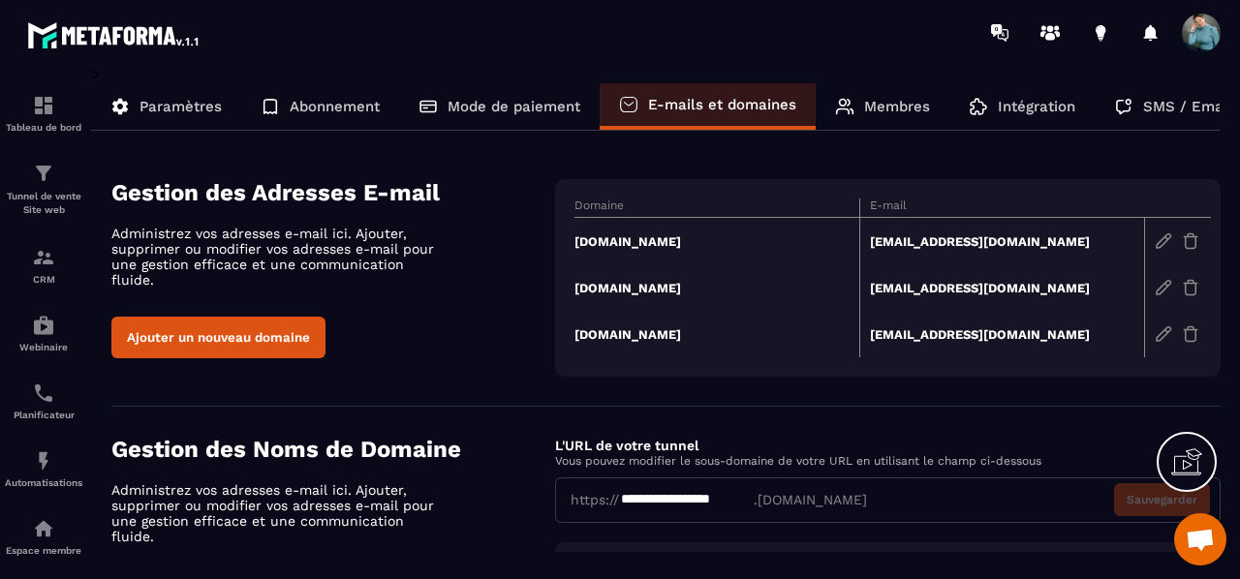
click at [665, 241] on td "[DOMAIN_NAME]" at bounding box center [716, 241] width 285 height 47
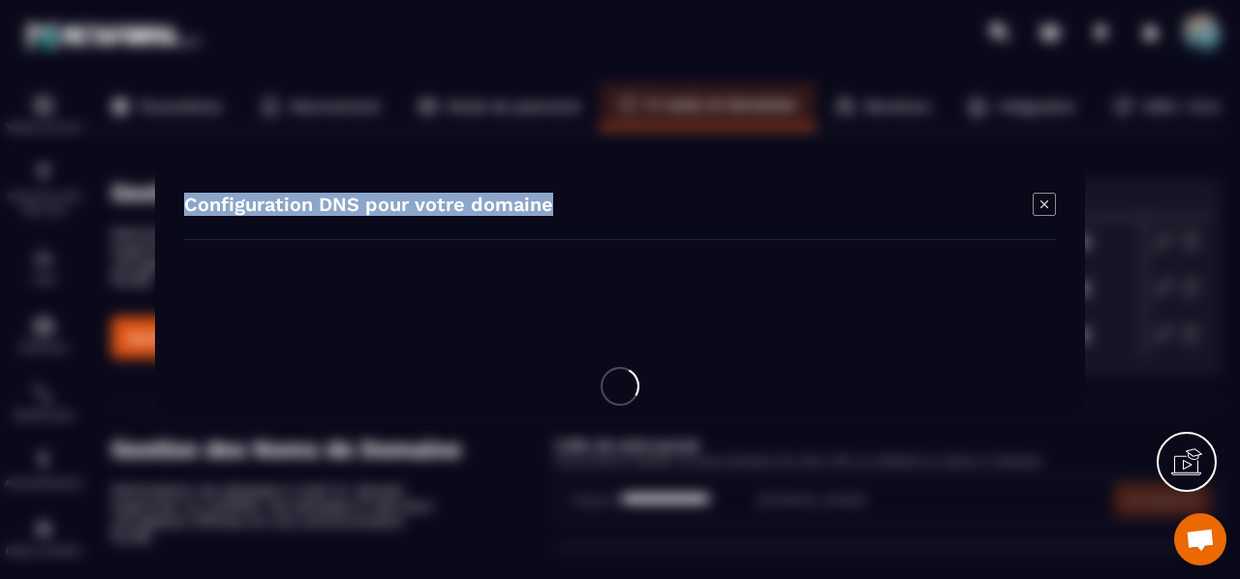
click at [665, 241] on div "Configuration DNS pour votre domaine" at bounding box center [620, 290] width 930 height 252
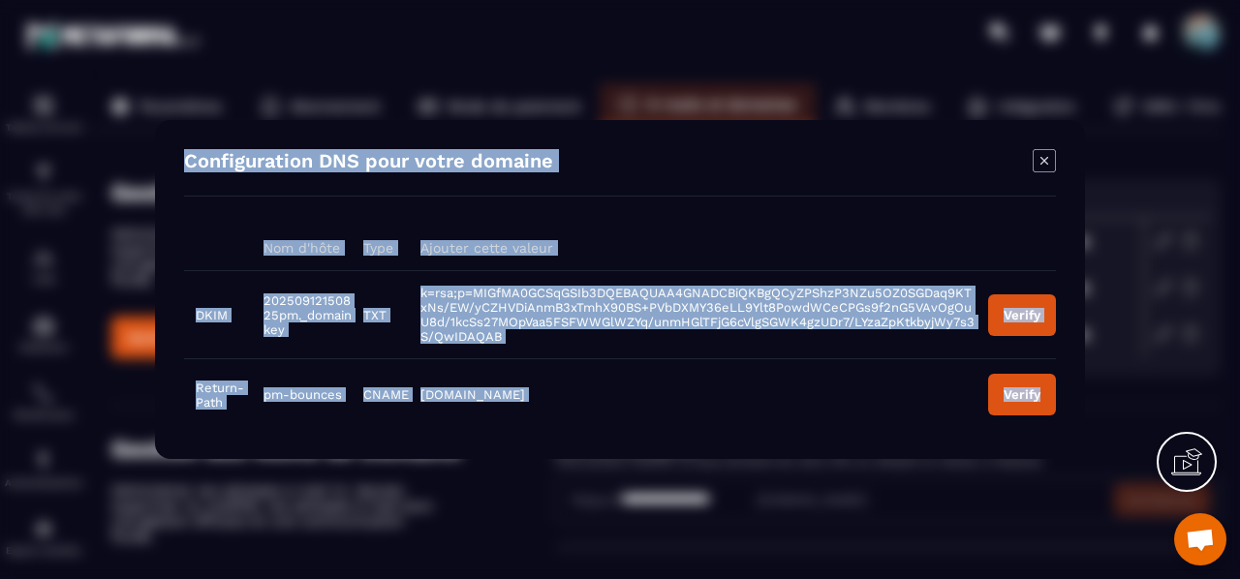
click at [803, 212] on div "Configuration DNS pour votre domaine Nom d'hôte Type Ajouter cette valeur DKIM …" at bounding box center [620, 289] width 930 height 339
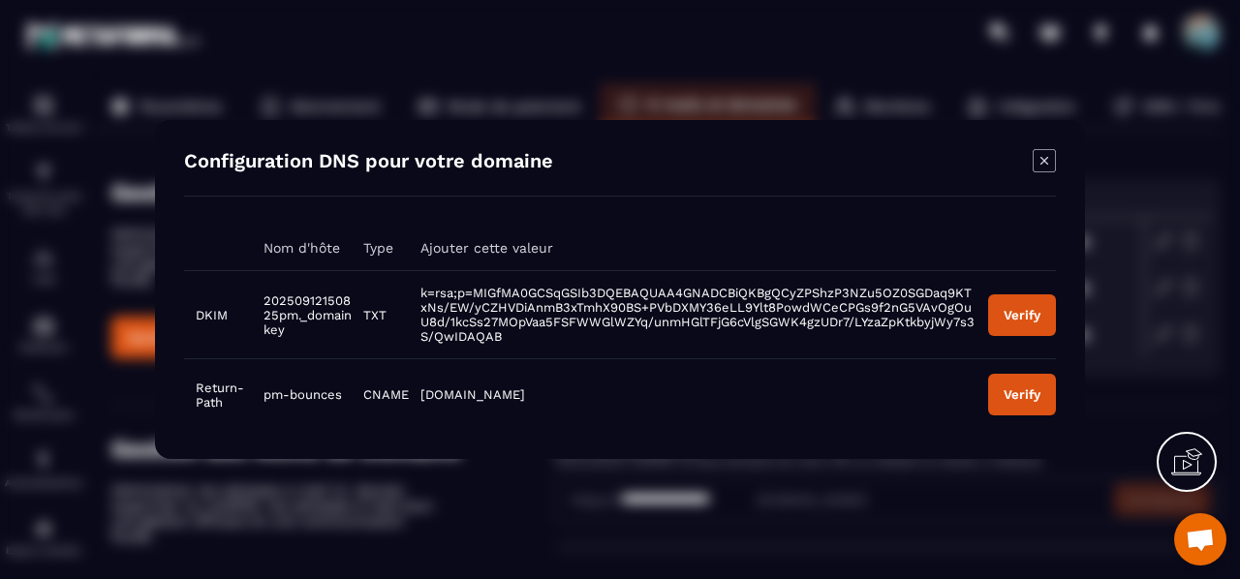
click at [1033, 159] on icon "Modal window" at bounding box center [1043, 160] width 23 height 23
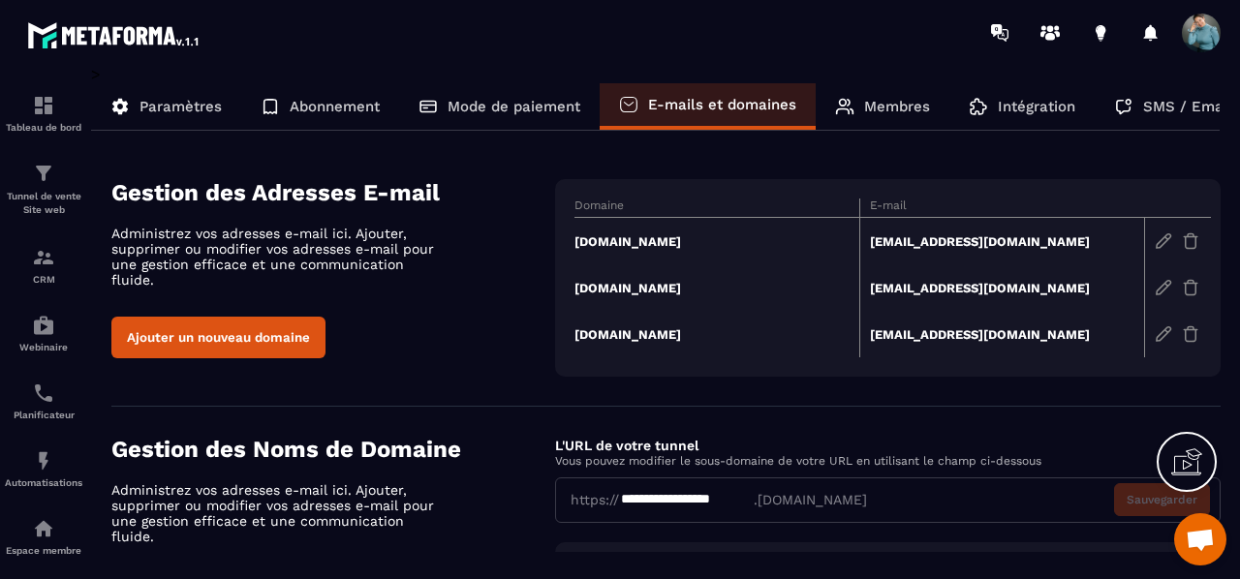
click at [657, 243] on td "[DOMAIN_NAME]" at bounding box center [716, 241] width 285 height 47
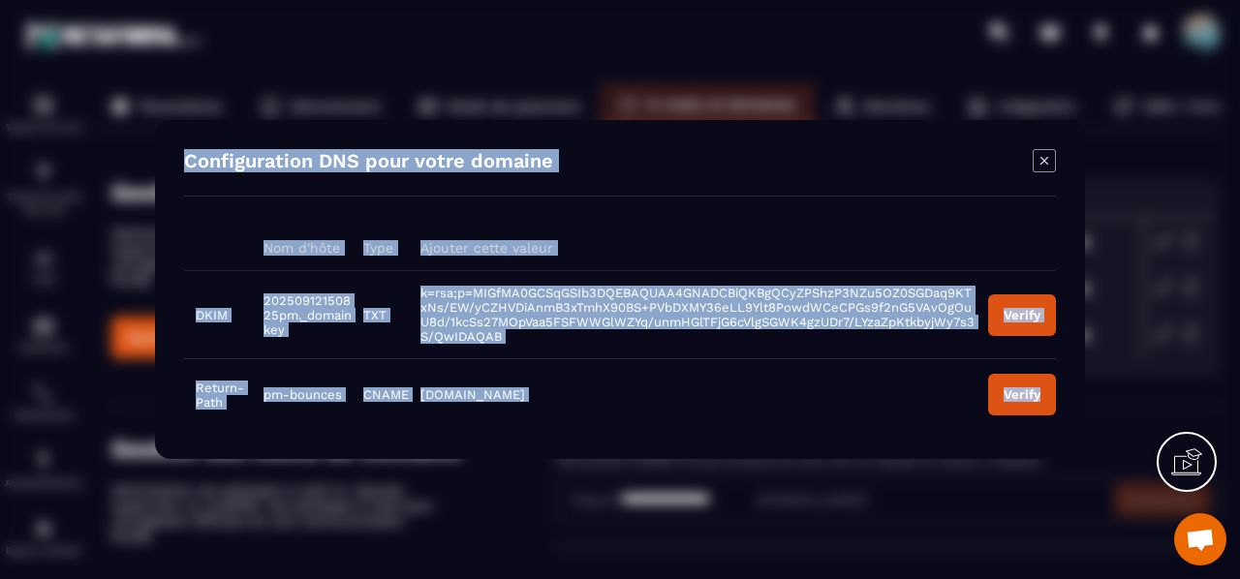
click at [572, 338] on td "k=rsa;p=MIGfMA0GCSqGSIb3DQEBAQUAA4GNADCBiQKBgQCyZPShzP3NZu5OZ0SGDaq9KTxNs/EW/yC…" at bounding box center [693, 315] width 568 height 88
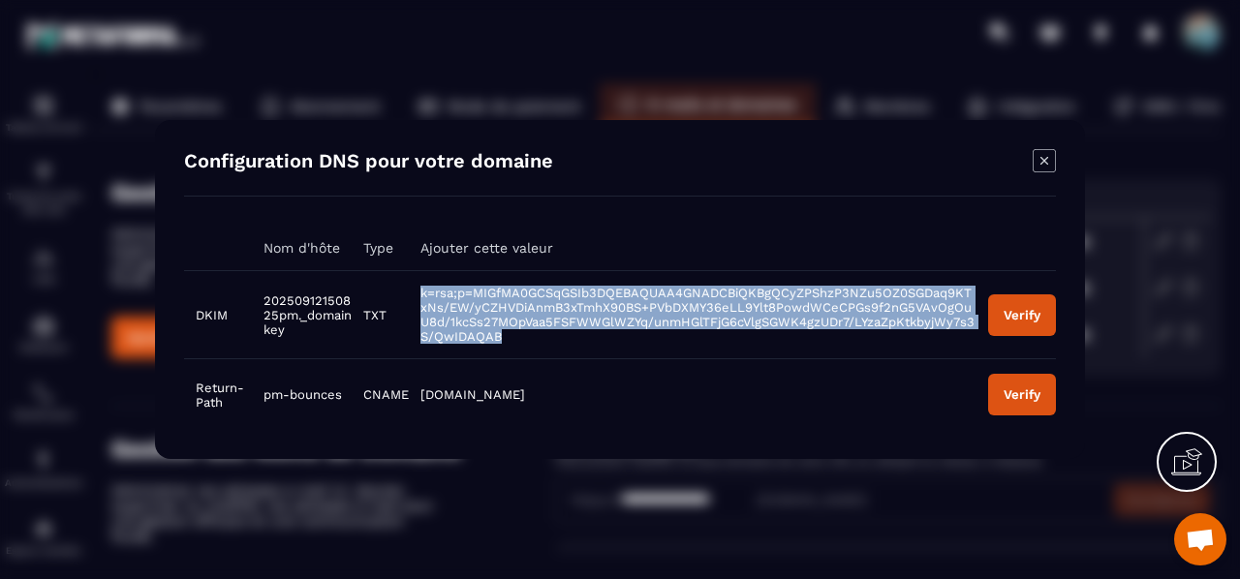
drag, startPoint x: 420, startPoint y: 291, endPoint x: 506, endPoint y: 336, distance: 96.6
click at [506, 336] on td "k=rsa;p=MIGfMA0GCSqGSIb3DQEBAQUAA4GNADCBiQKBgQCyZPShzP3NZu5OZ0SGDaq9KTxNs/EW/yC…" at bounding box center [693, 315] width 568 height 88
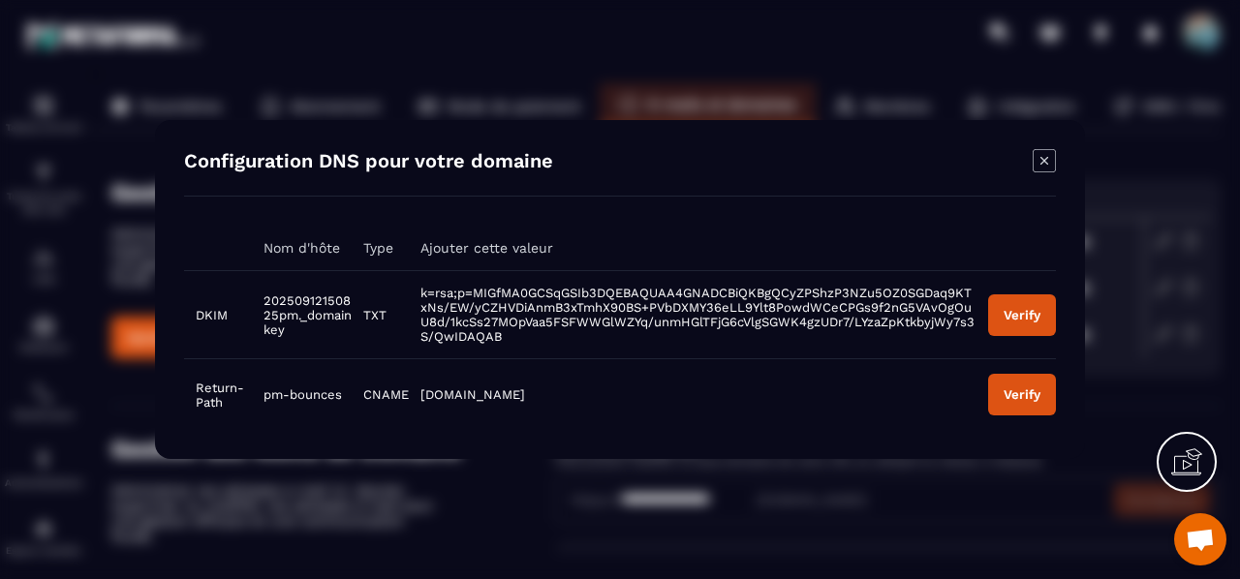
click at [165, 298] on div "Configuration DNS pour votre domaine Nom d'hôte Type Ajouter cette valeur DKIM …" at bounding box center [620, 289] width 930 height 339
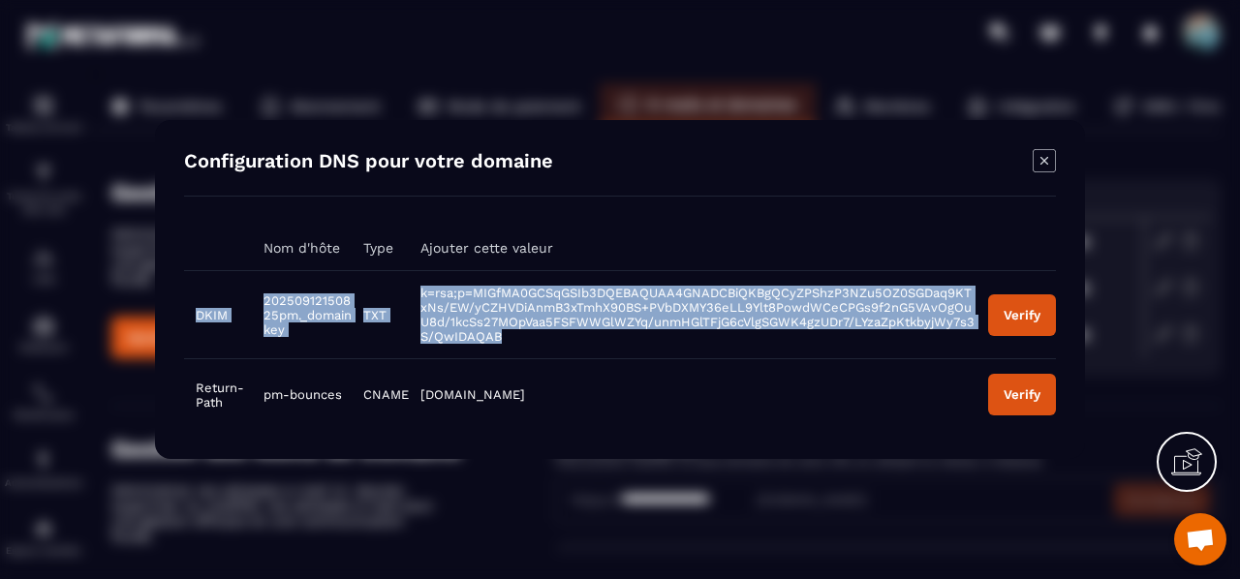
drag, startPoint x: 194, startPoint y: 285, endPoint x: 630, endPoint y: 333, distance: 438.5
click at [630, 333] on tr "DKIM 20250912150825pm._domainkey TXT k=rsa;p=MIGfMA0GCSqGSIb3DQEBAQUAA4GNADCBiQ…" at bounding box center [620, 315] width 872 height 88
copy tr "DKIM 20250912150825pm._domainkey TXT k=rsa;p=MIGfMA0GCSqGSIb3DQEBAQUAA4GNADCBiQ…"
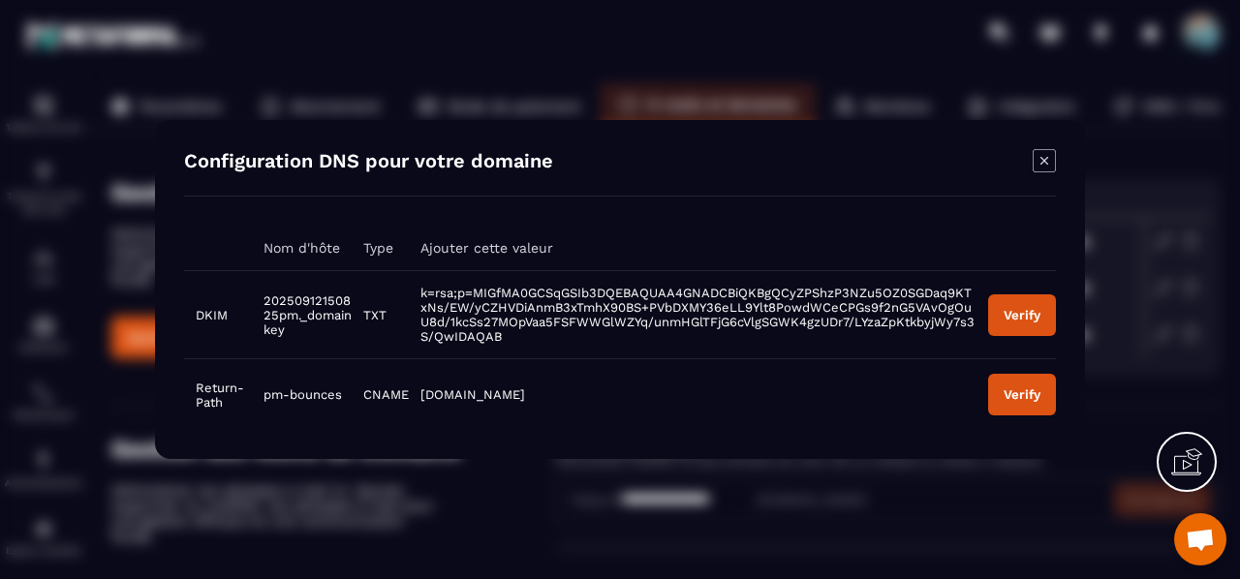
click at [1050, 165] on icon "Modal window" at bounding box center [1043, 160] width 23 height 23
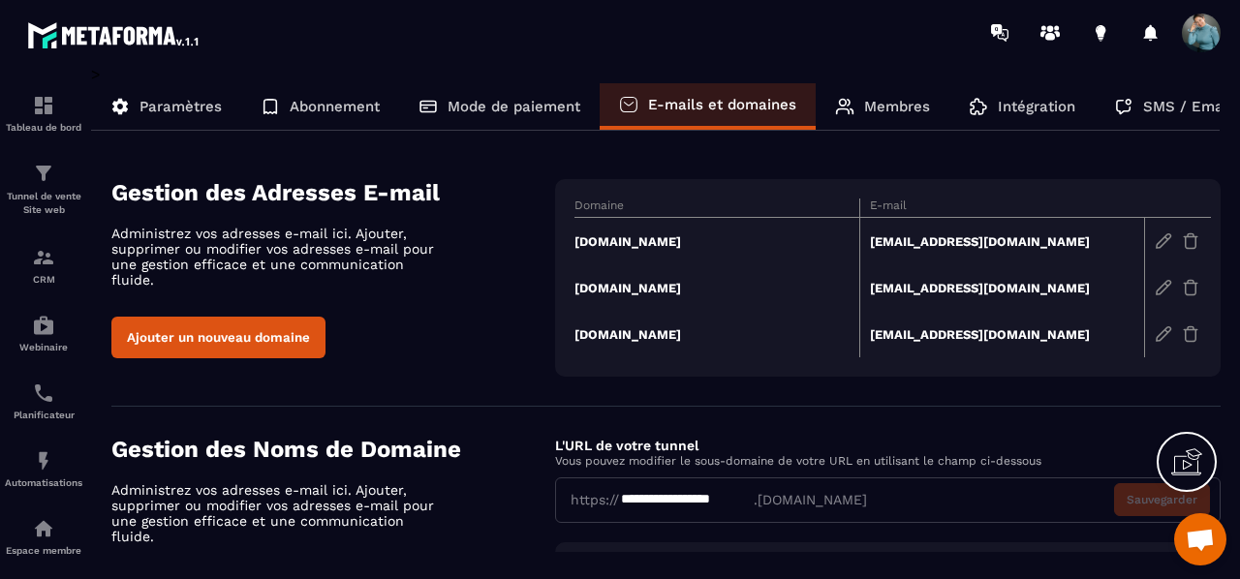
click at [674, 290] on td "[DOMAIN_NAME]" at bounding box center [716, 287] width 285 height 46
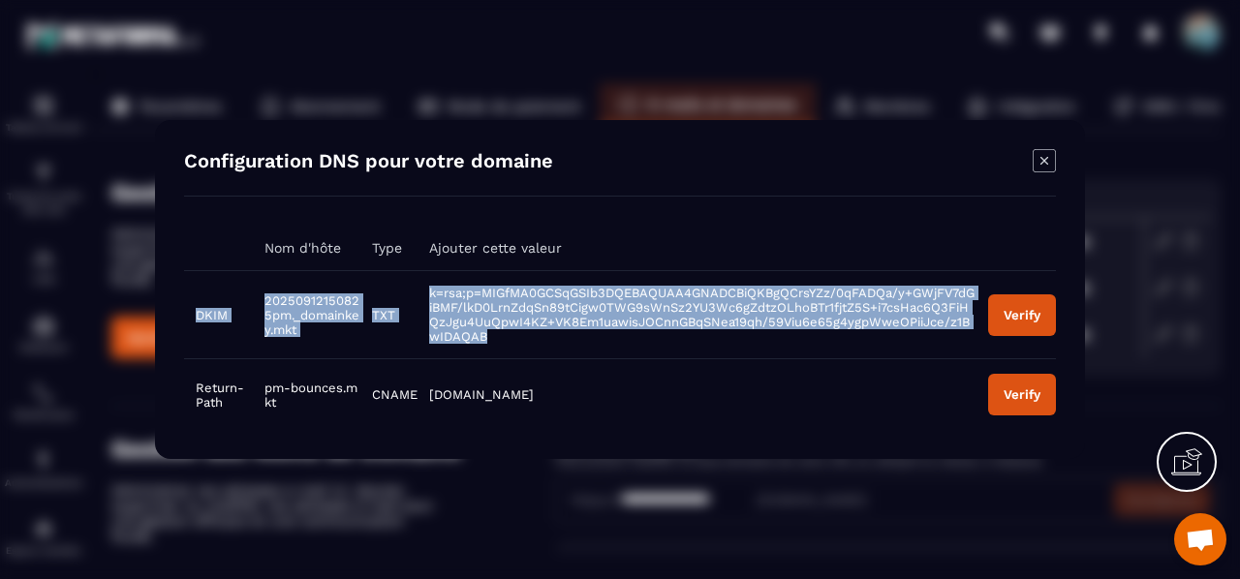
drag, startPoint x: 184, startPoint y: 287, endPoint x: 585, endPoint y: 344, distance: 405.0
click at [585, 344] on tr "DKIM 20250912150825pm._domainkey.mkt TXT k=rsa;p=MIGfMA0GCSqGSIb3DQEBAQUAA4GNAD…" at bounding box center [620, 315] width 872 height 88
copy tr "DKIM 20250912150825pm._domainkey.mkt TXT k=rsa;p=MIGfMA0GCSqGSIb3DQEBAQUAA4GNAD…"
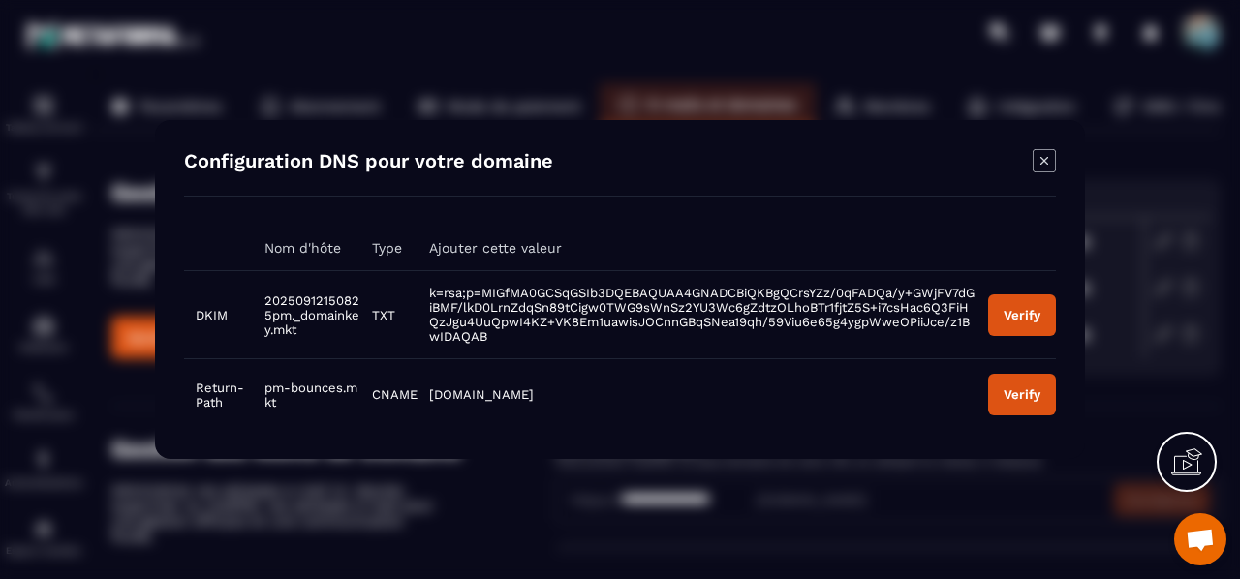
click at [1037, 156] on icon "Modal window" at bounding box center [1043, 160] width 23 height 23
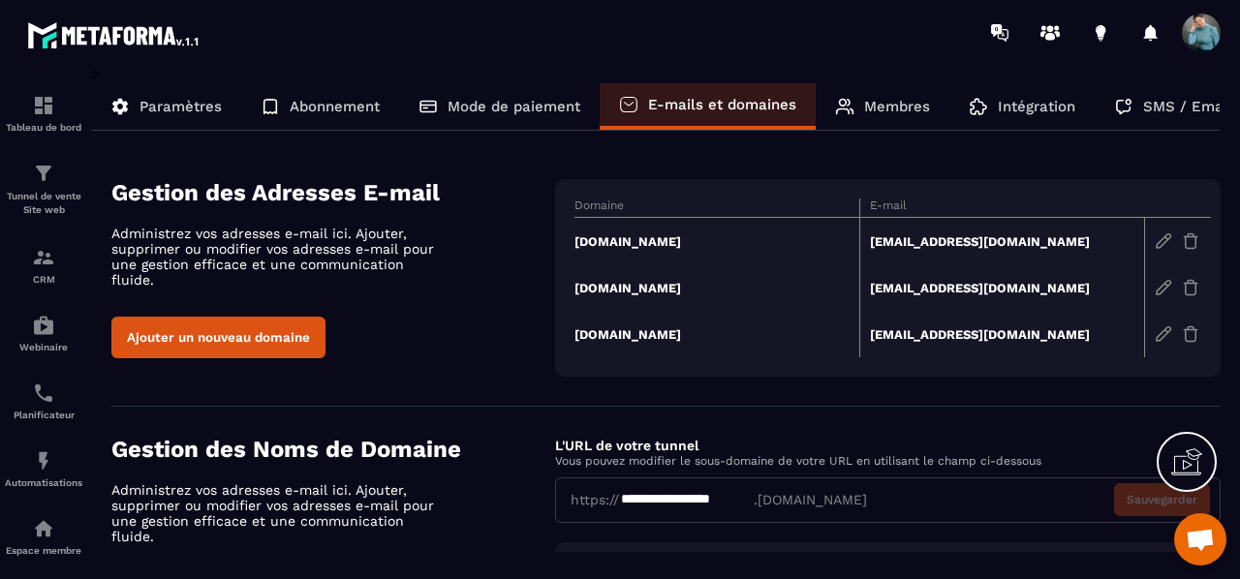
click at [630, 248] on td "[DOMAIN_NAME]" at bounding box center [716, 241] width 285 height 47
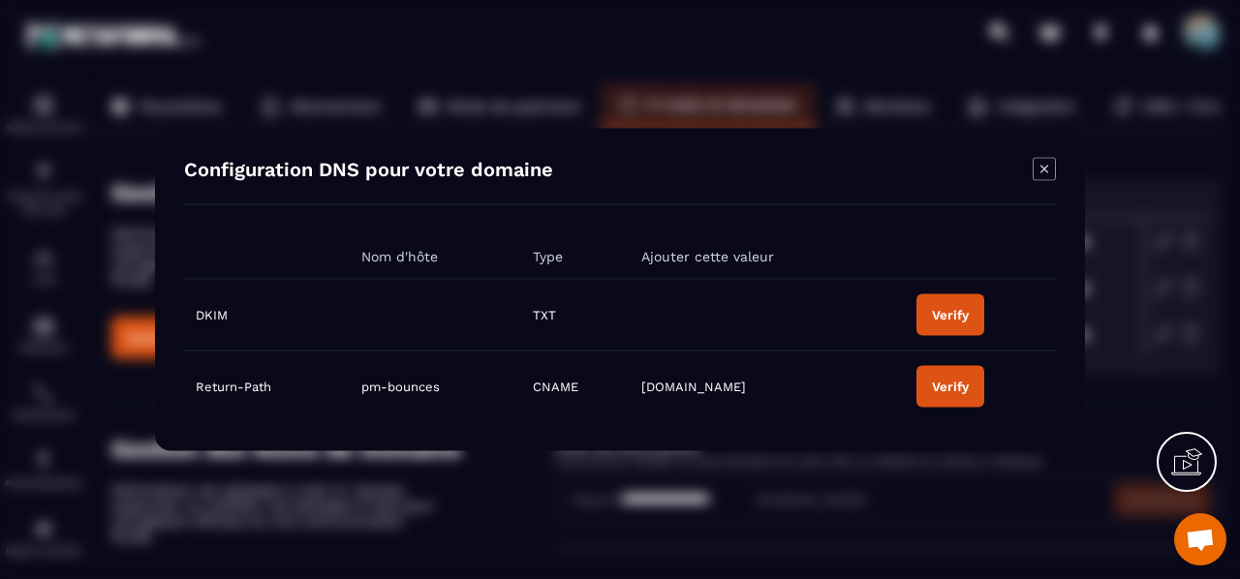
click at [943, 314] on div "Verify" at bounding box center [950, 315] width 37 height 15
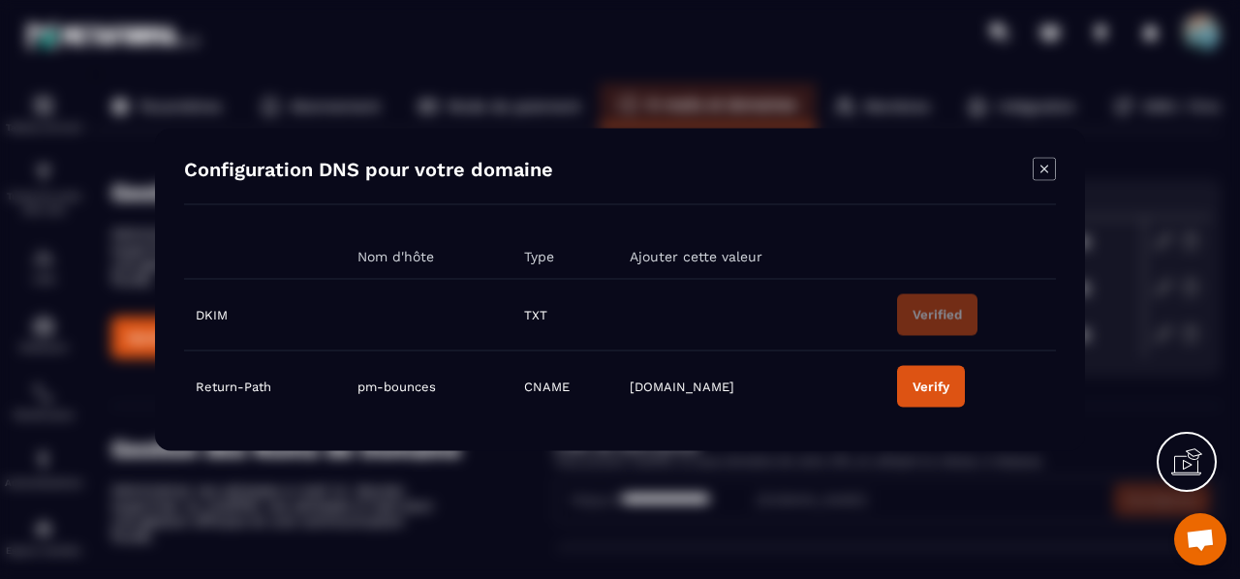
click at [1045, 175] on icon "Modal window" at bounding box center [1043, 169] width 23 height 23
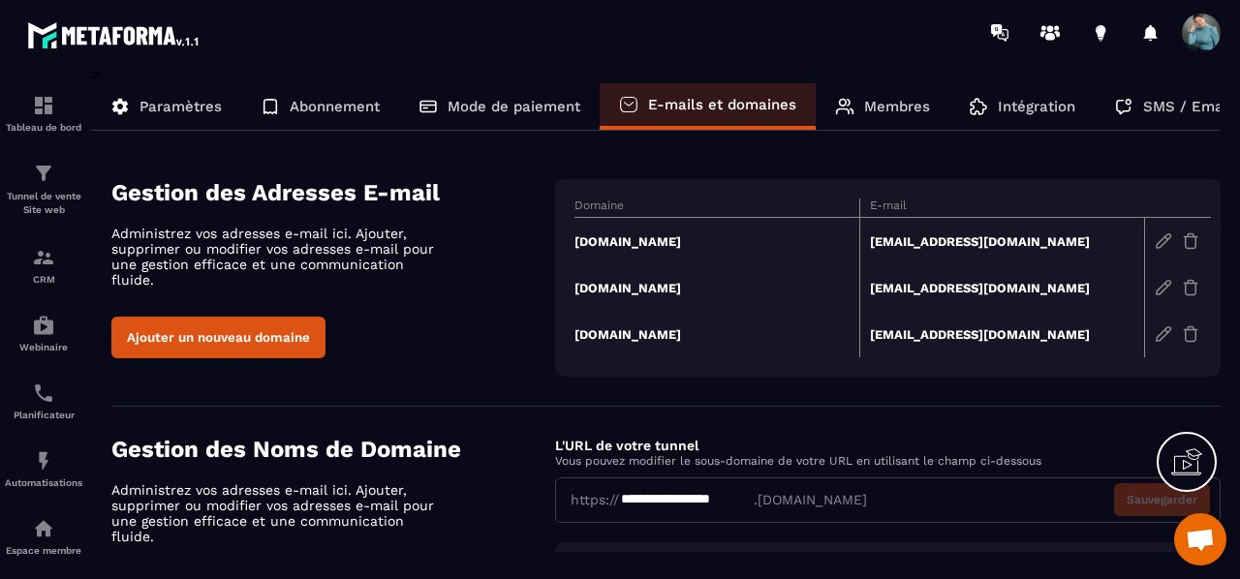
click at [662, 336] on td "[DOMAIN_NAME]" at bounding box center [716, 334] width 285 height 46
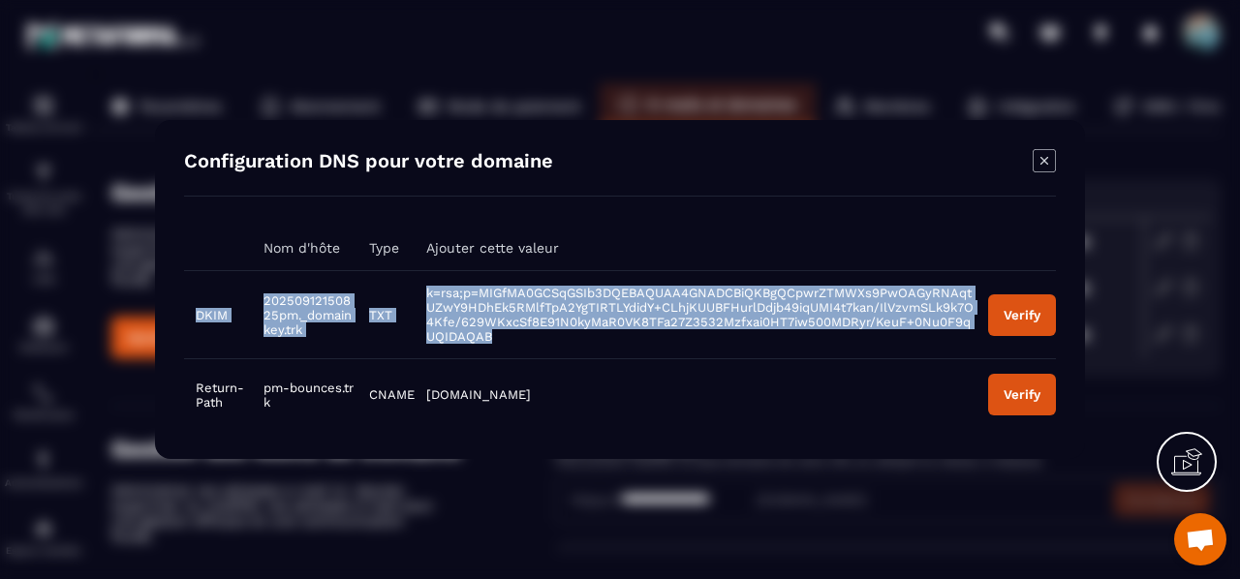
drag, startPoint x: 192, startPoint y: 315, endPoint x: 667, endPoint y: 350, distance: 476.8
click at [667, 350] on tr "DKIM 20250912150825pm._domainkey.trk TXT k=rsa;p=MIGfMA0GCSqGSIb3DQEBAQUAA4GNAD…" at bounding box center [620, 315] width 872 height 88
copy tr "DKIM 20250912150825pm._domainkey.trk TXT k=rsa;p=MIGfMA0GCSqGSIb3DQEBAQUAA4GNAD…"
click at [1029, 323] on button "Verify" at bounding box center [1022, 315] width 68 height 42
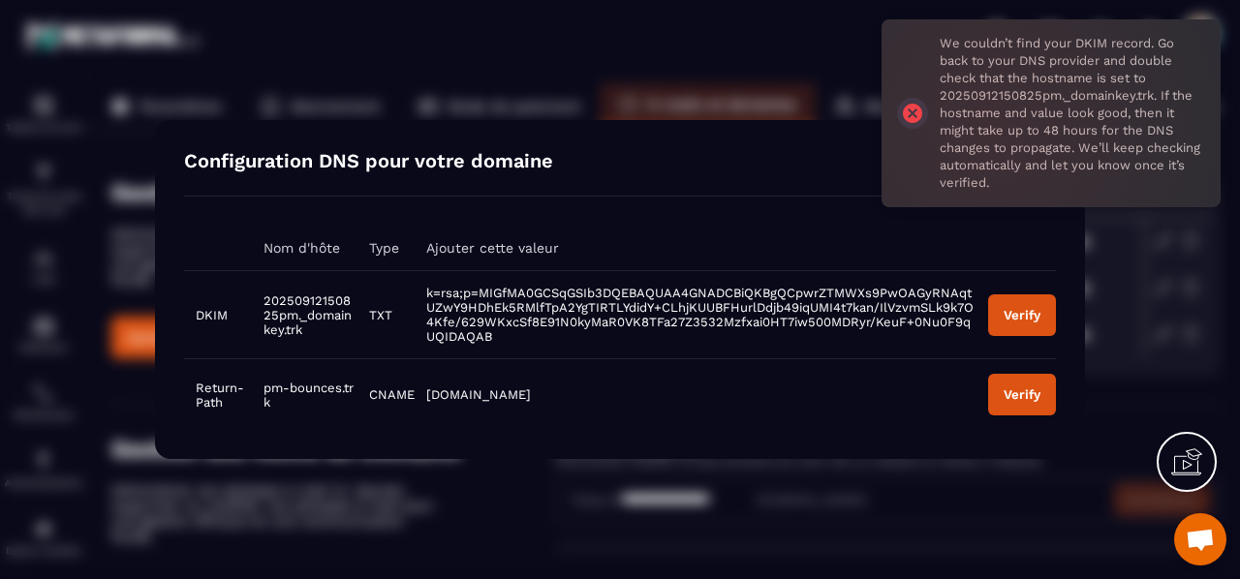
click at [1132, 300] on div "Modal window" at bounding box center [620, 289] width 1240 height 579
click at [918, 113] on div "We couldn’t find your DKIM record. Go back to your DNS provider and double chec…" at bounding box center [1050, 113] width 339 height 188
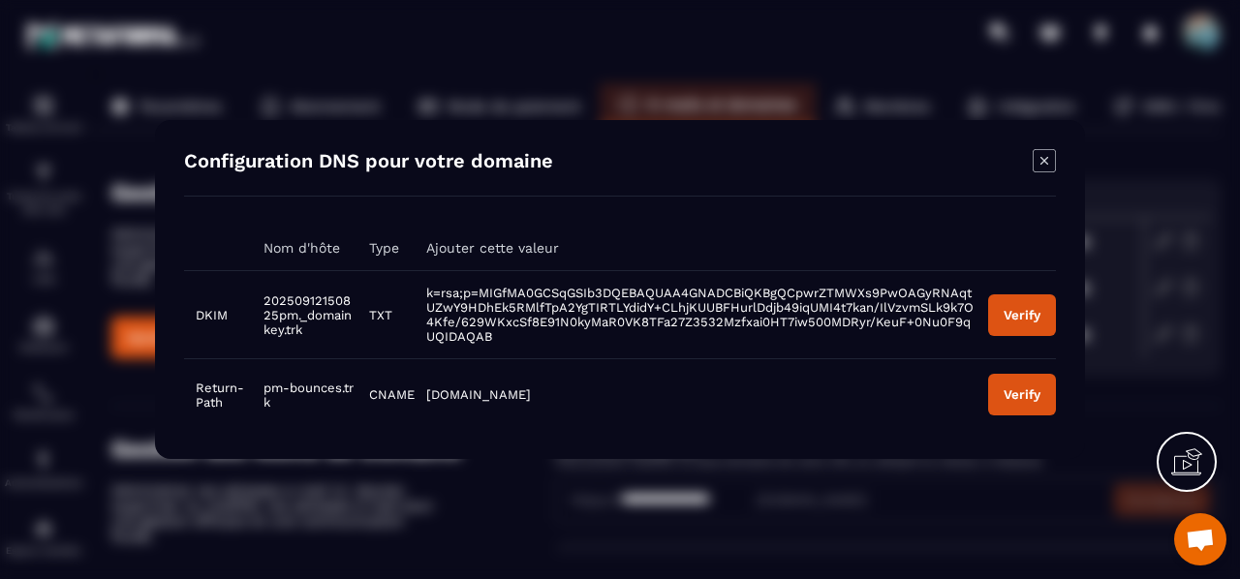
click at [1050, 161] on icon "Modal window" at bounding box center [1043, 160] width 23 height 23
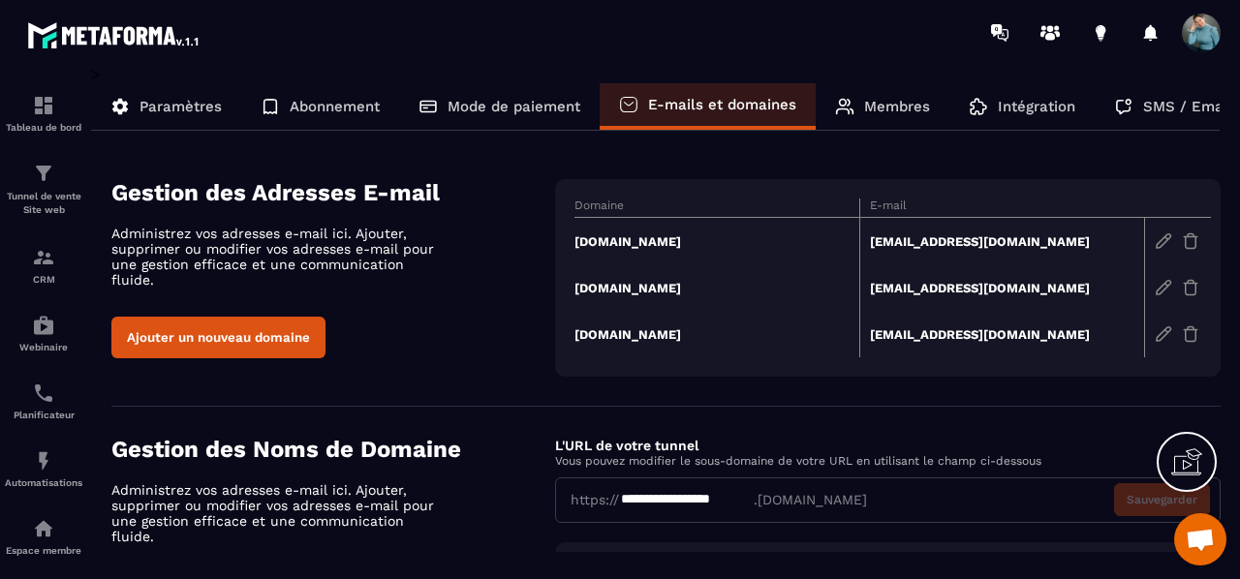
click at [718, 291] on td "[DOMAIN_NAME]" at bounding box center [716, 287] width 285 height 46
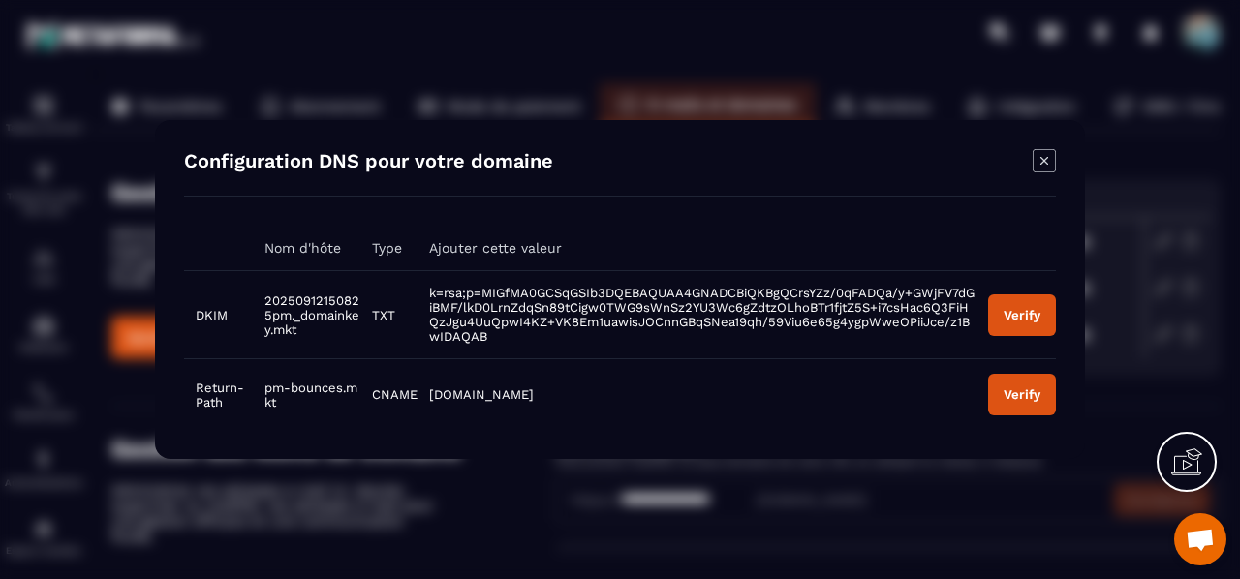
click at [1017, 305] on button "Verify" at bounding box center [1022, 315] width 68 height 42
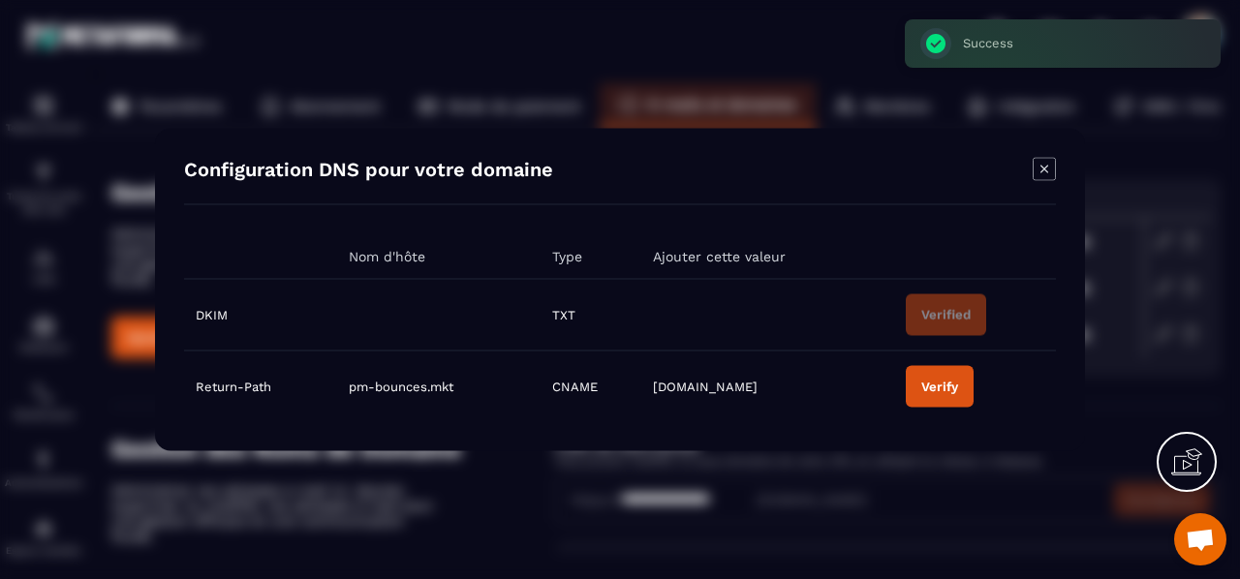
click at [1043, 169] on icon "Modal window" at bounding box center [1044, 169] width 8 height 8
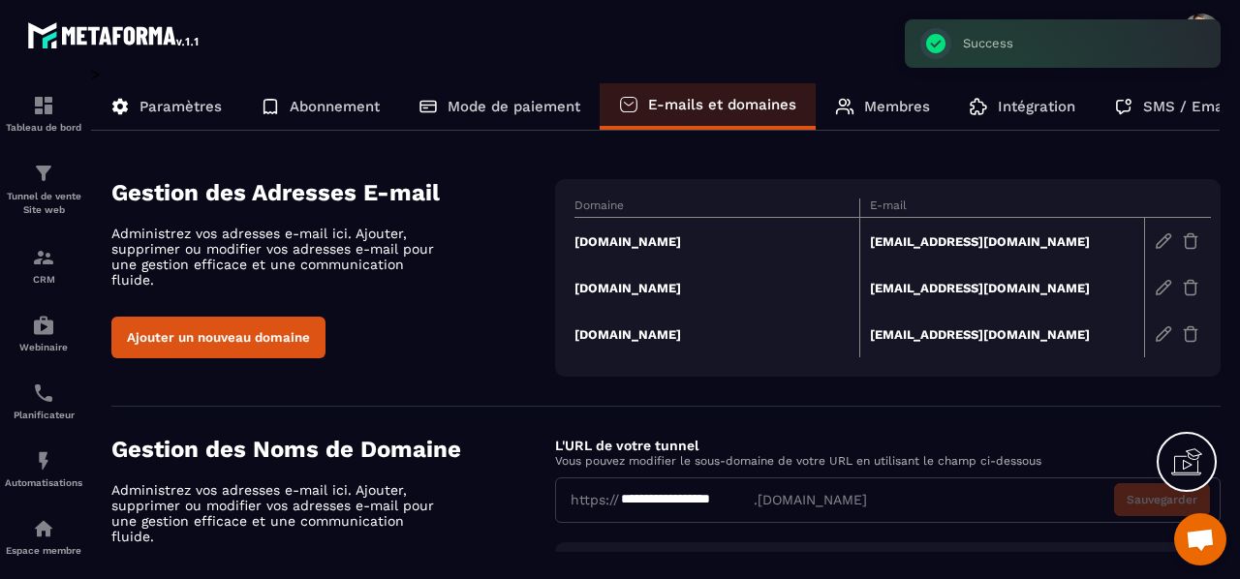
click at [719, 330] on td "[DOMAIN_NAME]" at bounding box center [716, 334] width 285 height 46
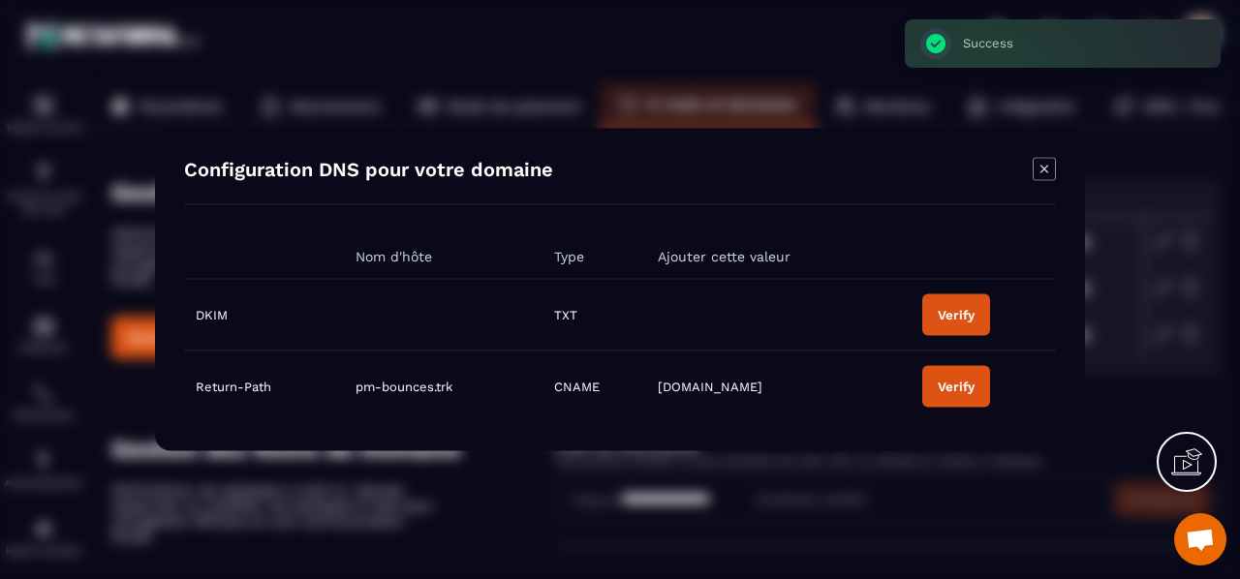
click at [952, 313] on div "Verify" at bounding box center [956, 315] width 37 height 15
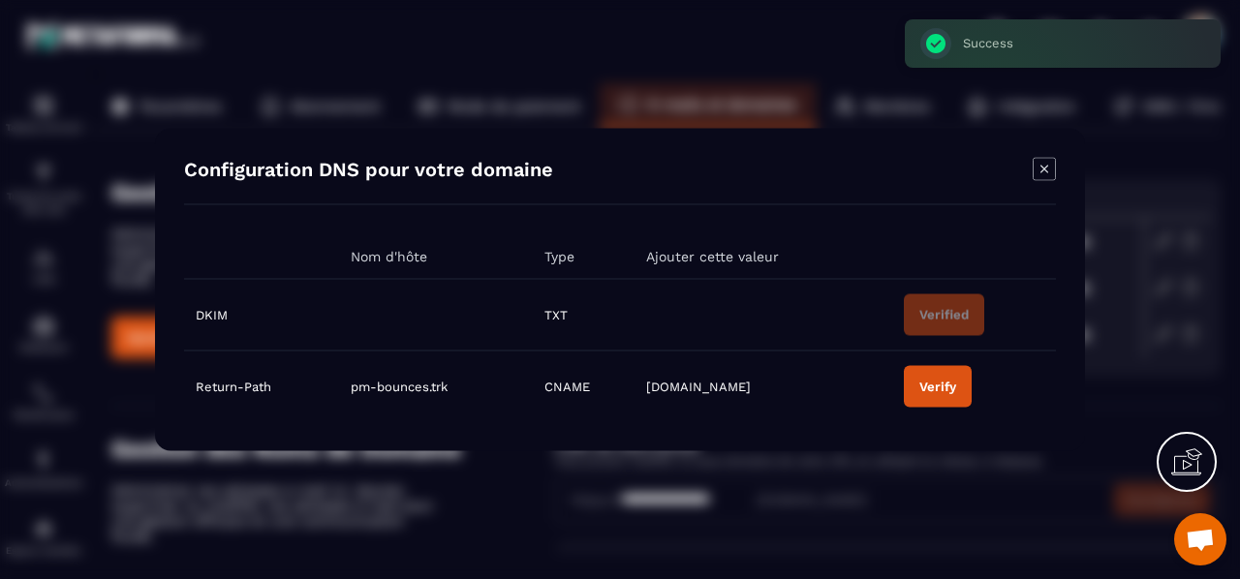
click at [1045, 164] on icon "Modal window" at bounding box center [1043, 169] width 23 height 23
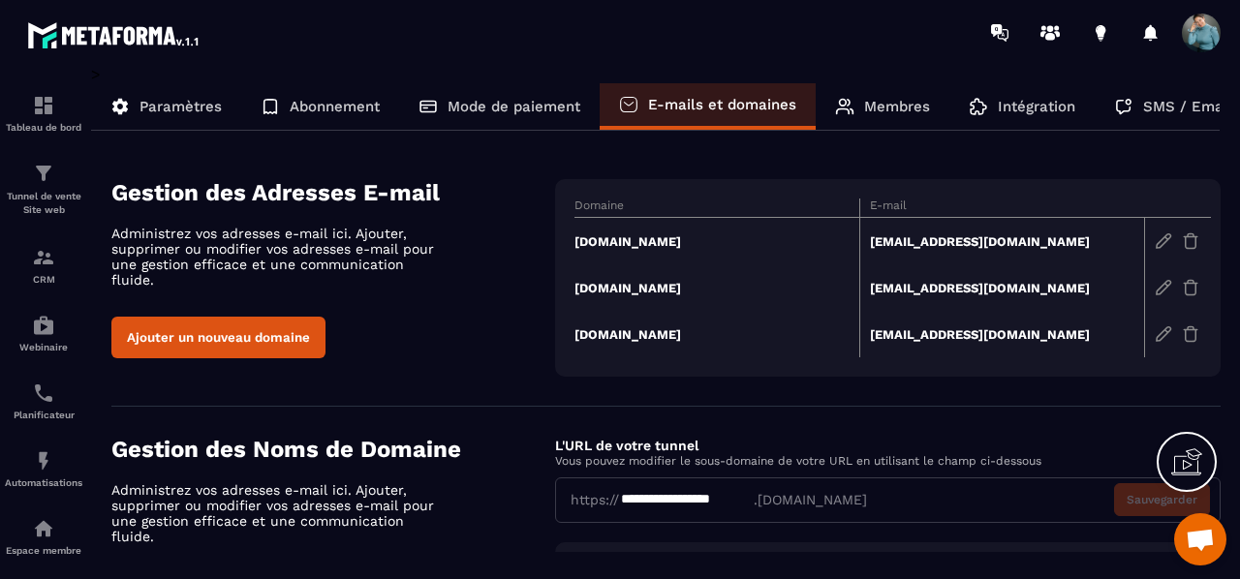
click at [1236, 539] on section "**********" at bounding box center [620, 322] width 1240 height 514
click at [890, 113] on p "Membres" at bounding box center [897, 106] width 66 height 17
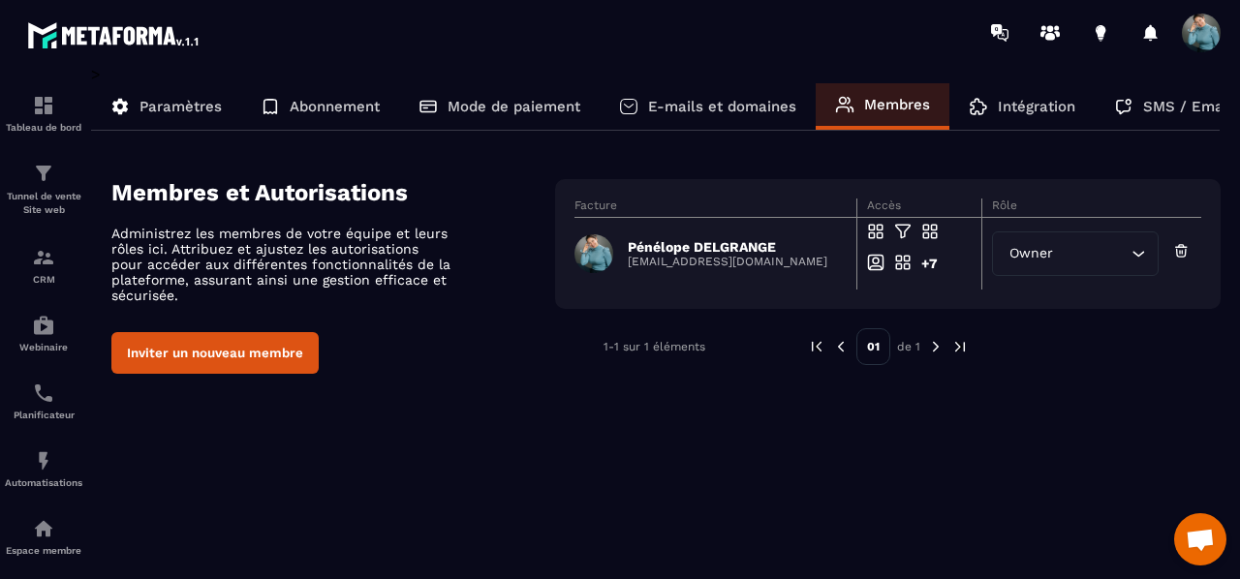
click at [1139, 254] on icon "Search for option" at bounding box center [1139, 254] width 12 height 6
click at [1042, 108] on p "Intégration" at bounding box center [1036, 106] width 77 height 17
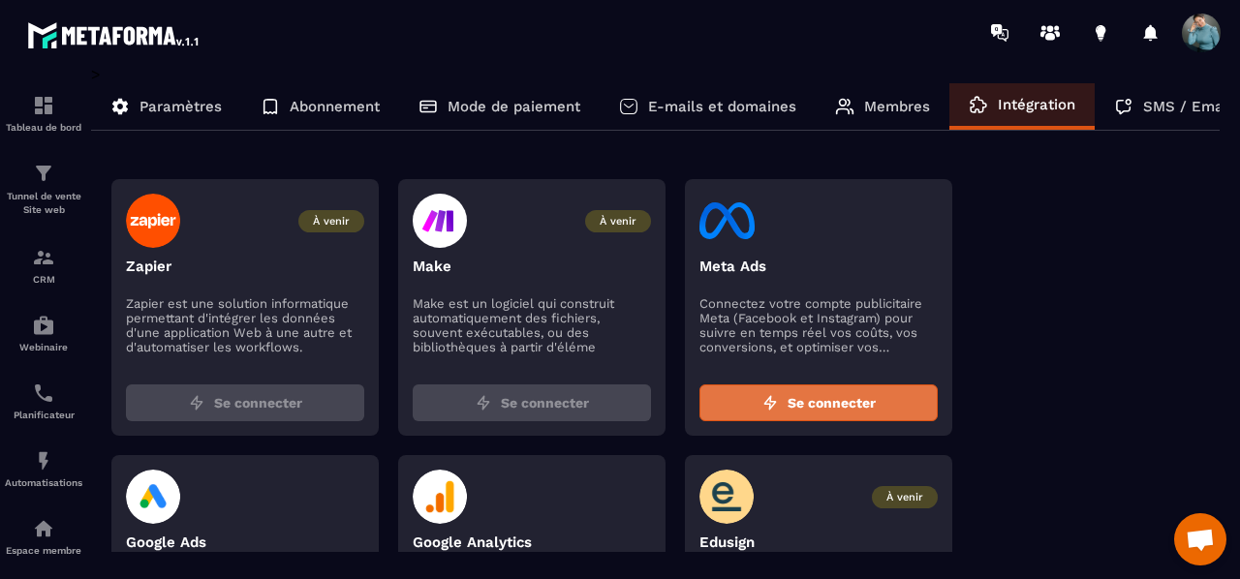
click at [875, 406] on span "Se connecter" at bounding box center [831, 402] width 88 height 19
